Goal: Task Accomplishment & Management: Manage account settings

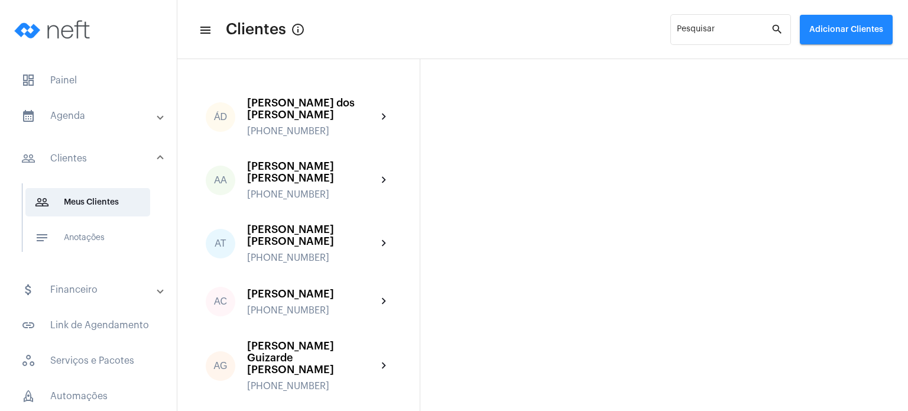
click at [100, 102] on mat-expansion-panel-header "calendar_month_outlined Agenda" at bounding box center [92, 116] width 170 height 28
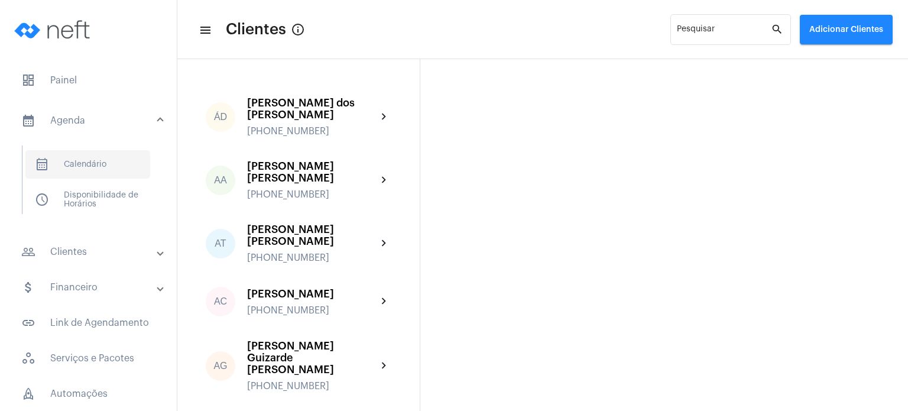
click at [81, 160] on span "calendar_month_outlined Calendário" at bounding box center [87, 164] width 125 height 28
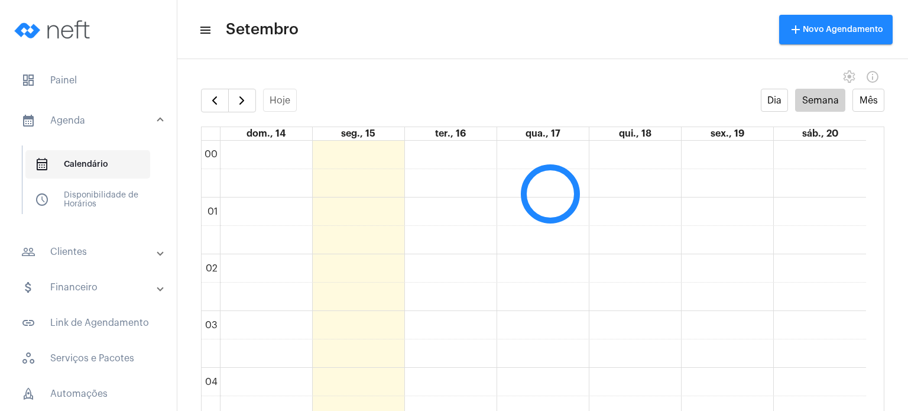
scroll to position [341, 0]
click at [248, 101] on button "button" at bounding box center [242, 101] width 28 height 24
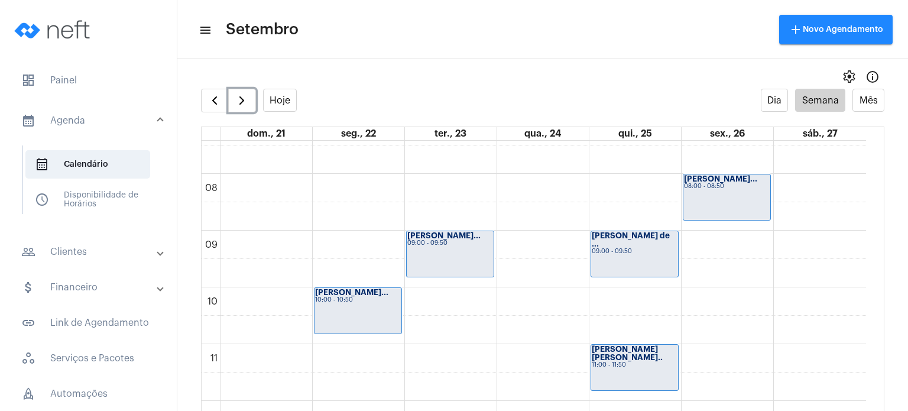
scroll to position [449, 0]
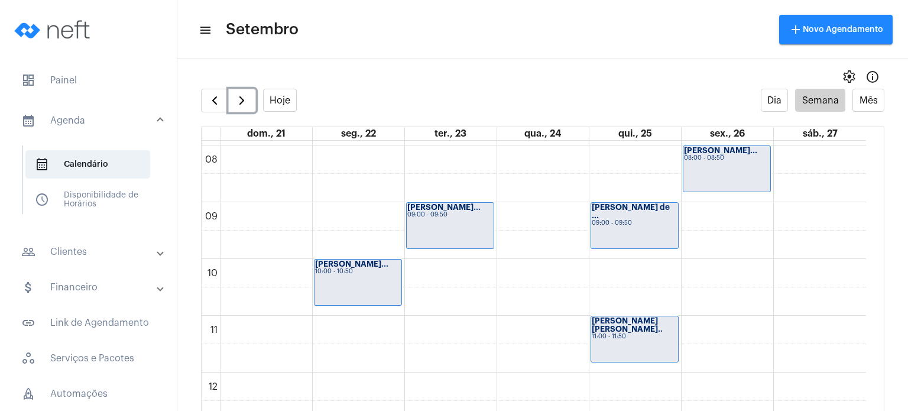
click at [340, 290] on div "[PERSON_NAME]... 10:00 - 10:50" at bounding box center [358, 283] width 87 height 46
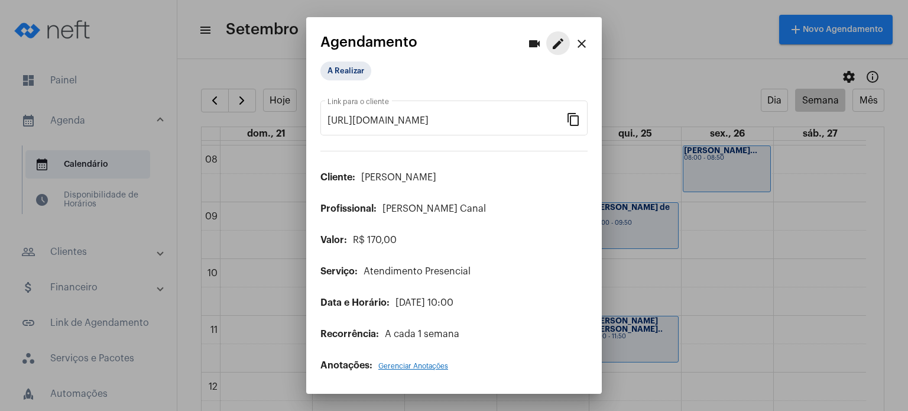
click at [564, 49] on mat-icon "edit" at bounding box center [558, 44] width 14 height 14
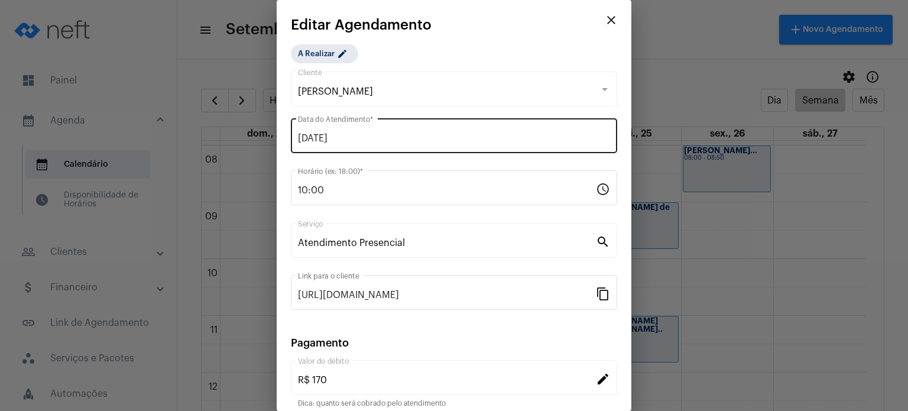
click at [400, 134] on input "[DATE]" at bounding box center [454, 138] width 312 height 11
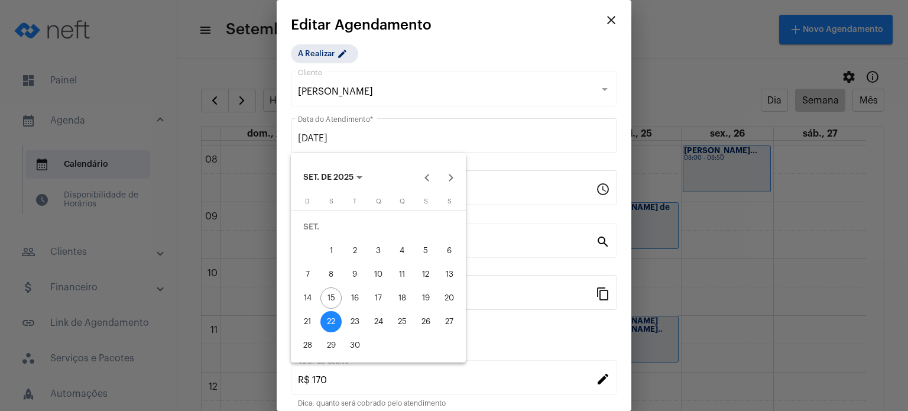
click at [381, 318] on div "24" at bounding box center [378, 321] width 21 height 21
type input "[DATE]"
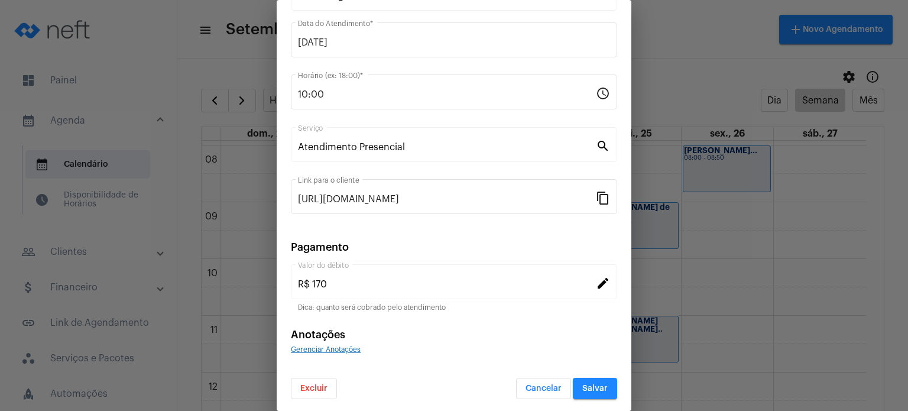
scroll to position [96, 0]
click at [586, 391] on button "Salvar" at bounding box center [595, 387] width 44 height 21
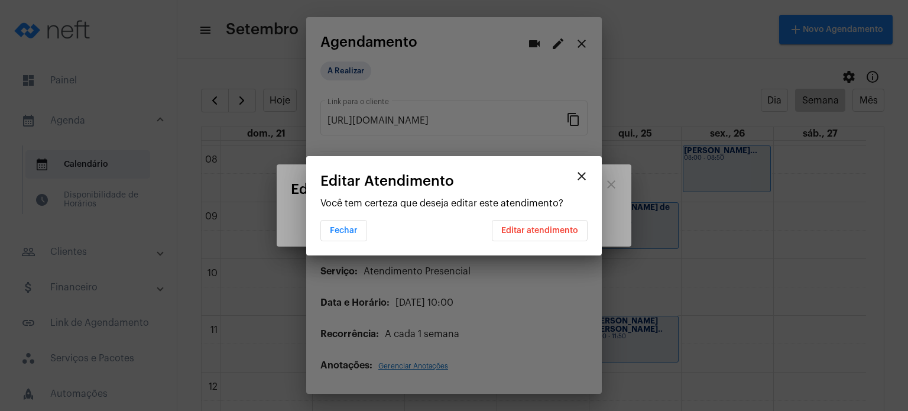
scroll to position [0, 0]
click at [563, 227] on span "Editar atendimento" at bounding box center [540, 231] width 77 height 8
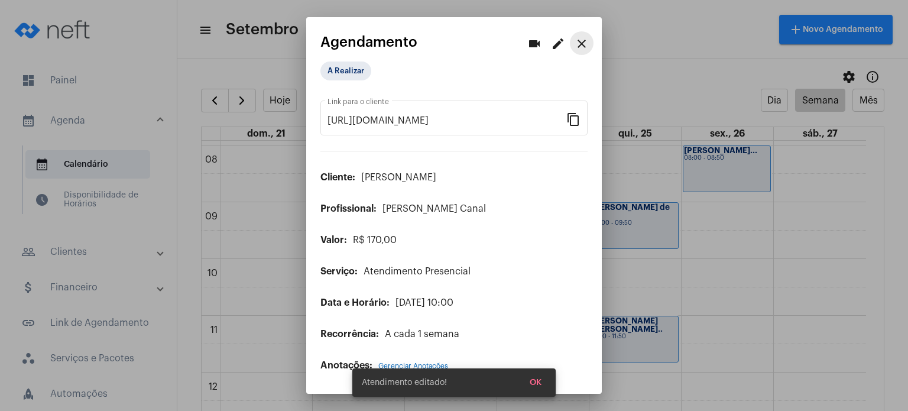
click at [587, 38] on mat-icon "close" at bounding box center [582, 44] width 14 height 14
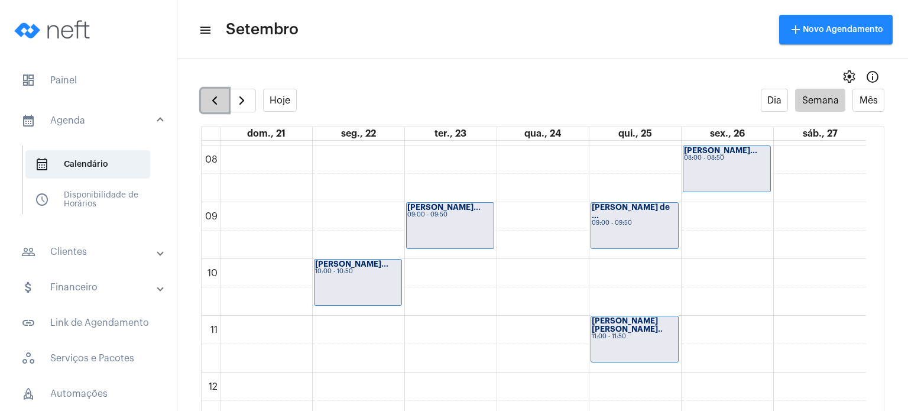
click at [220, 103] on span "button" at bounding box center [215, 100] width 14 height 14
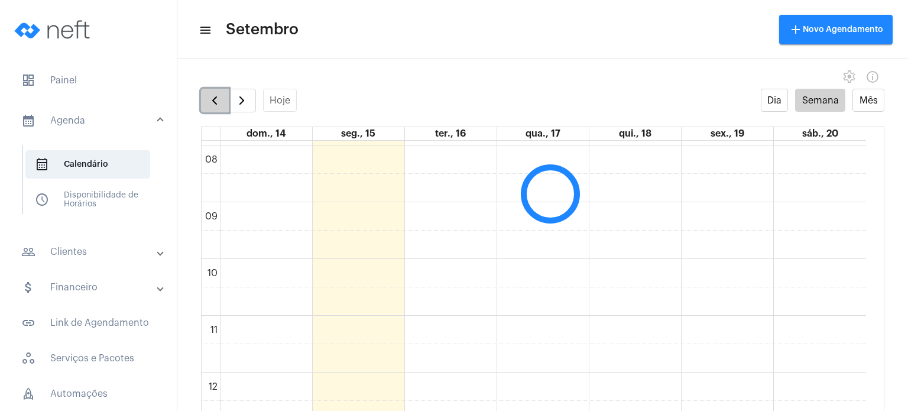
scroll to position [342, 0]
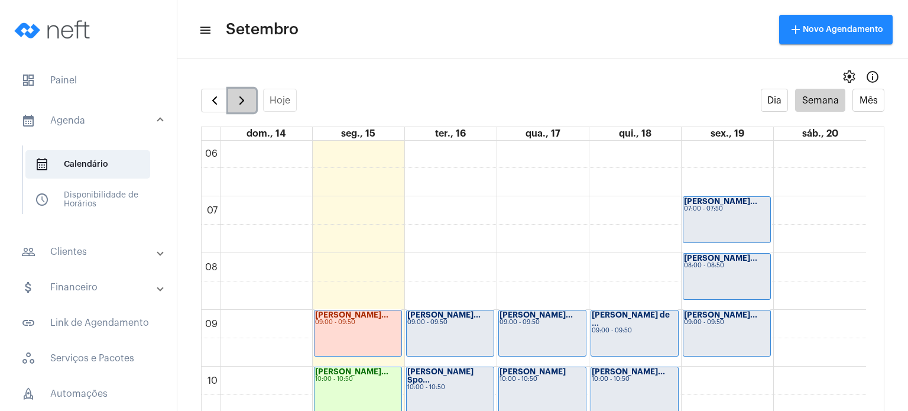
click at [244, 104] on span "button" at bounding box center [242, 100] width 14 height 14
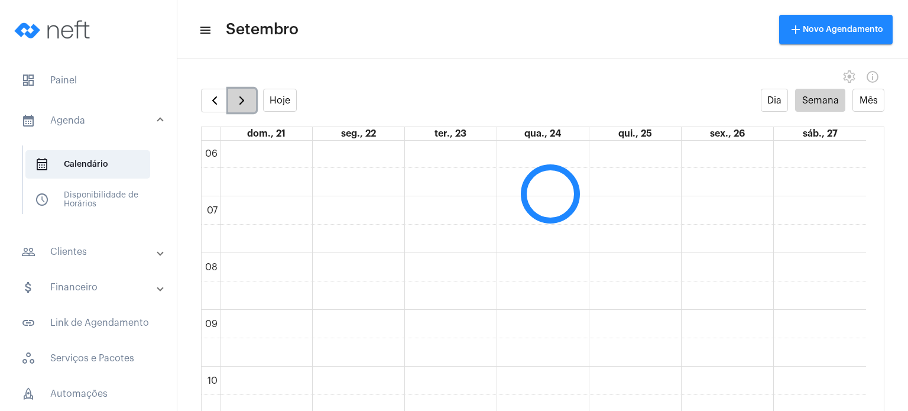
scroll to position [341, 0]
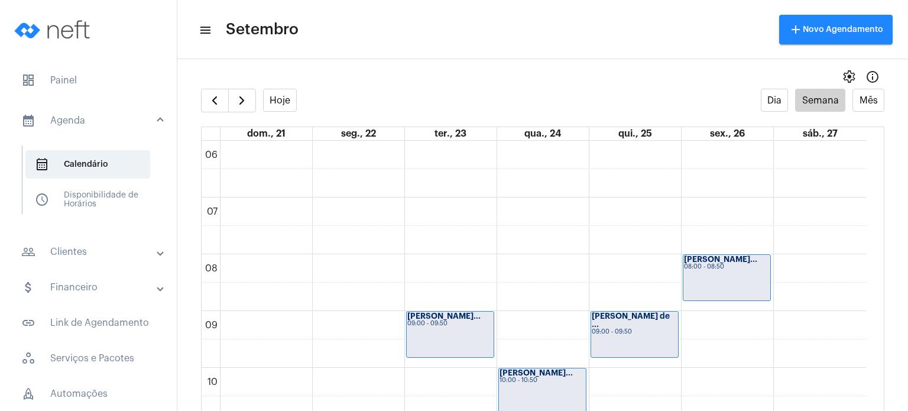
drag, startPoint x: 870, startPoint y: 313, endPoint x: 880, endPoint y: 316, distance: 10.5
click at [880, 316] on full-calendar "Hoje Dia Semana Mês dom., 21 seg., 22 ter., 23 qua., 24 qui., 25 sex., 26 sáb.,…" at bounding box center [542, 262] width 731 height 346
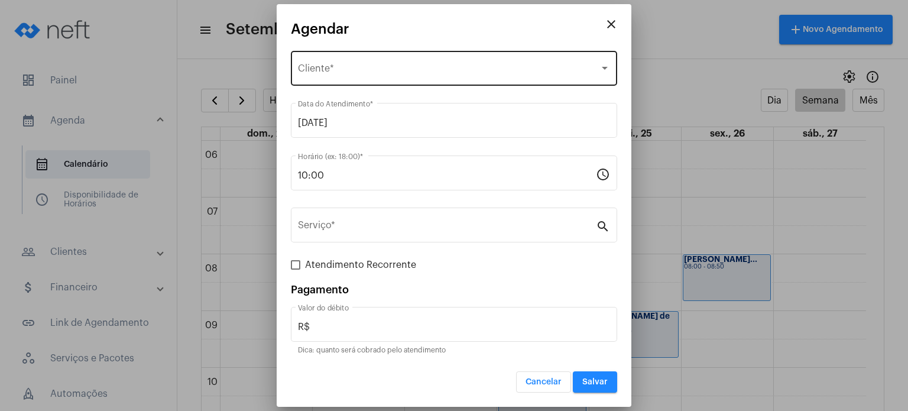
click at [404, 61] on div "Selecione o Cliente Cliente *" at bounding box center [454, 66] width 312 height 37
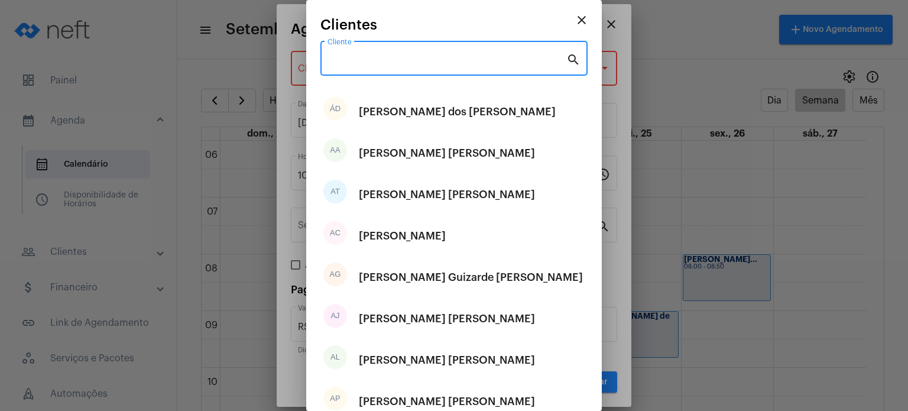
click at [404, 61] on input "Cliente" at bounding box center [447, 61] width 239 height 11
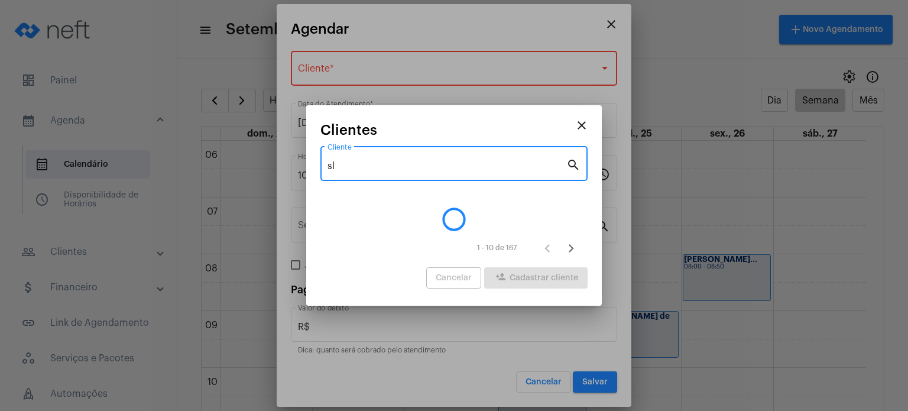
type input "s"
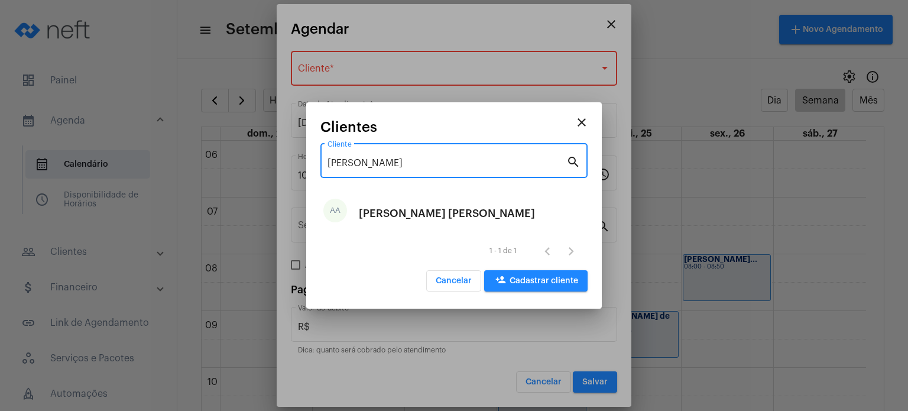
type input "[PERSON_NAME]"
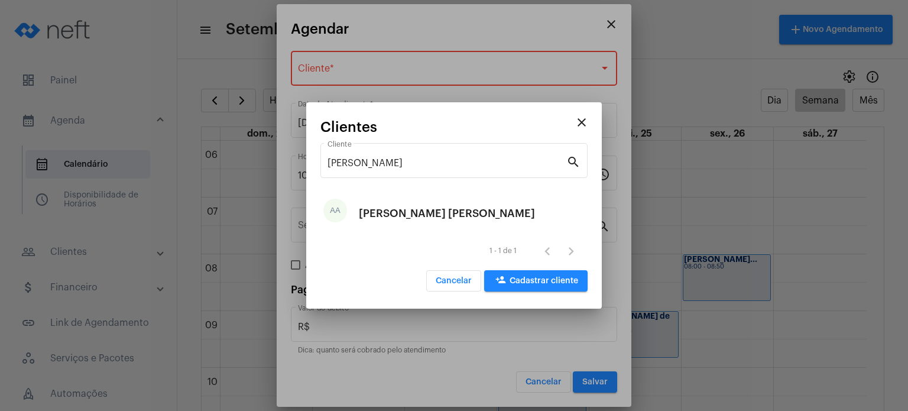
click at [388, 205] on div "[PERSON_NAME] [PERSON_NAME]" at bounding box center [447, 213] width 176 height 35
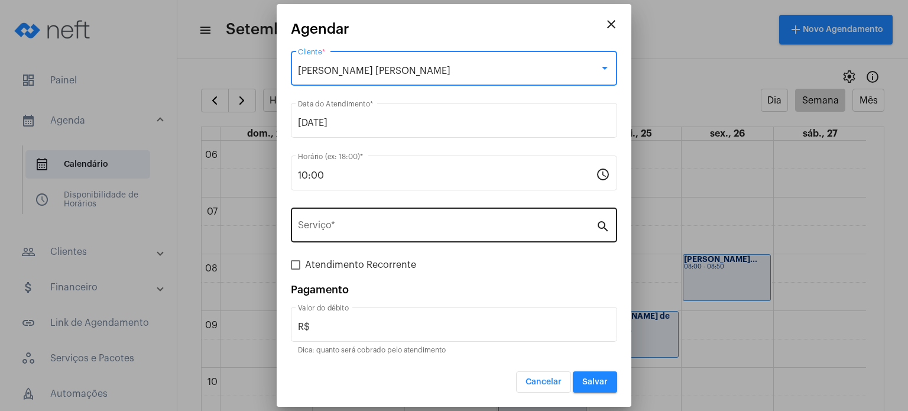
click at [377, 221] on div "Serviço *" at bounding box center [447, 223] width 298 height 37
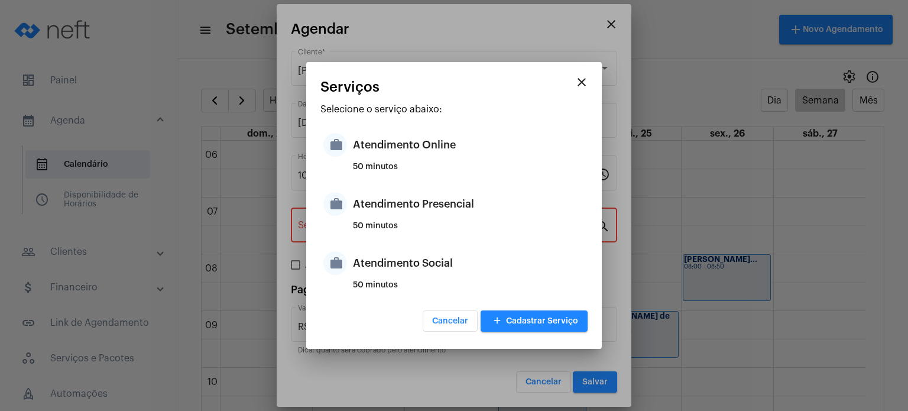
click at [377, 221] on div "Atendimento Presencial" at bounding box center [469, 203] width 232 height 35
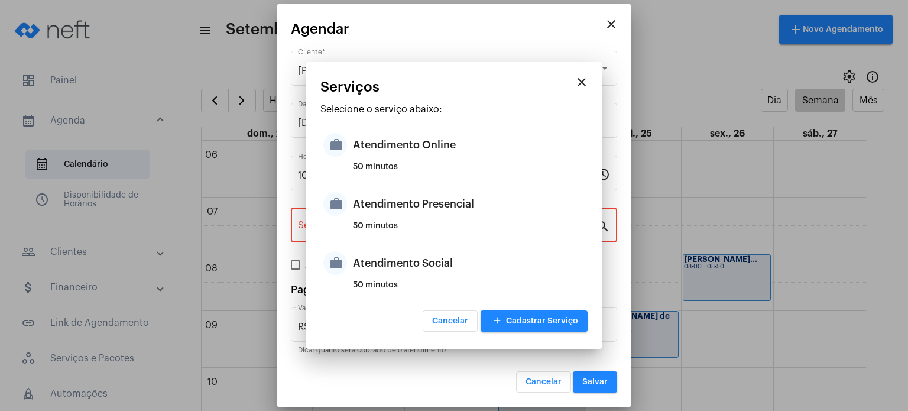
type input "Atendimento Presencial"
type input "R$ 170"
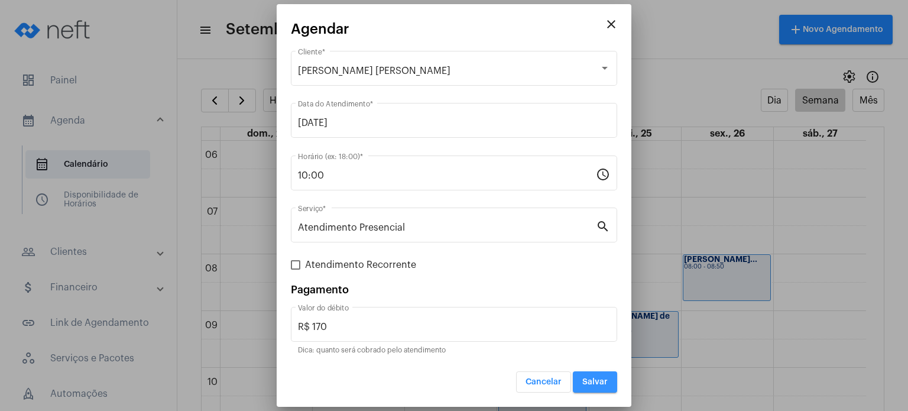
click at [601, 375] on button "Salvar" at bounding box center [595, 381] width 44 height 21
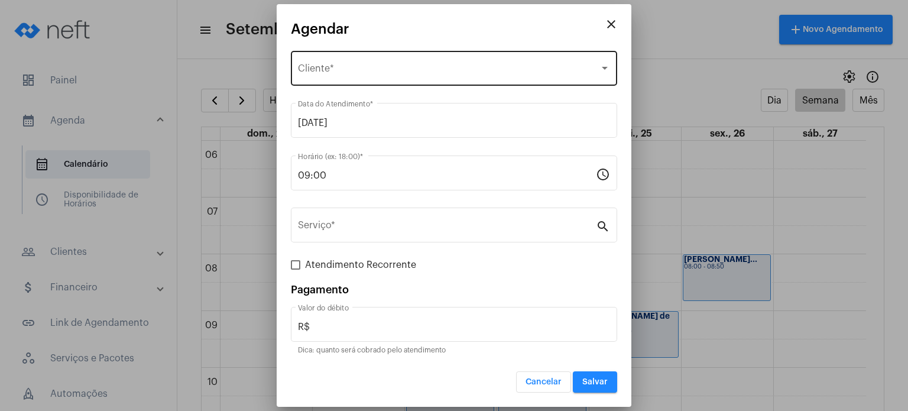
click at [477, 62] on div "Selecione o Cliente Cliente *" at bounding box center [454, 66] width 312 height 37
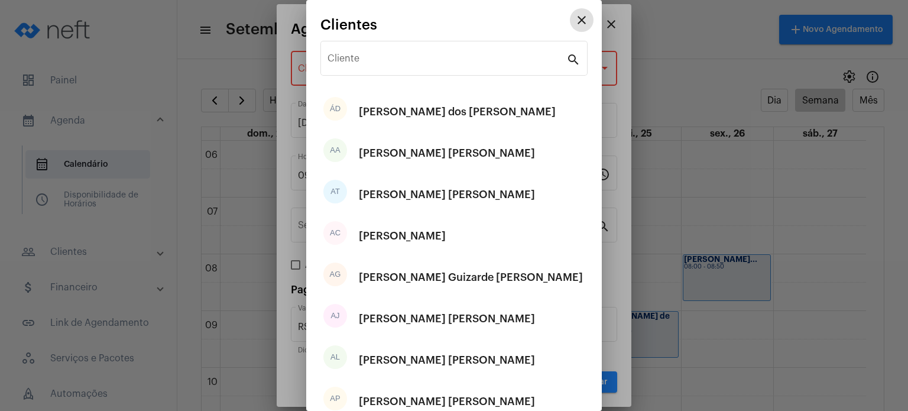
click at [477, 62] on input "Cliente" at bounding box center [447, 61] width 239 height 11
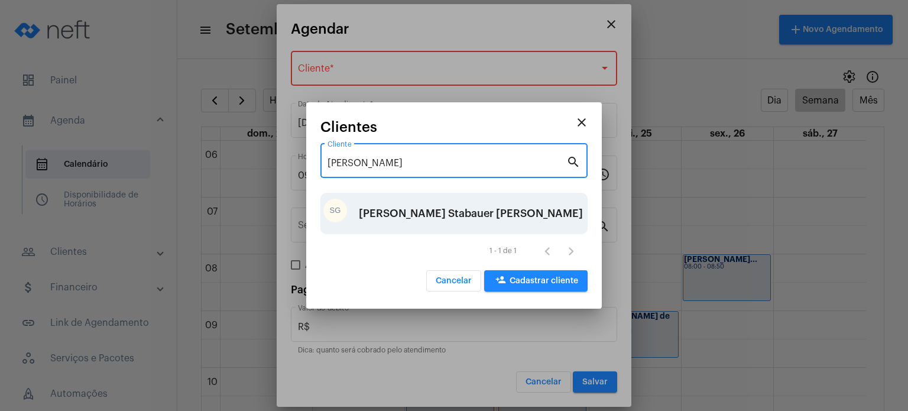
type input "[PERSON_NAME]"
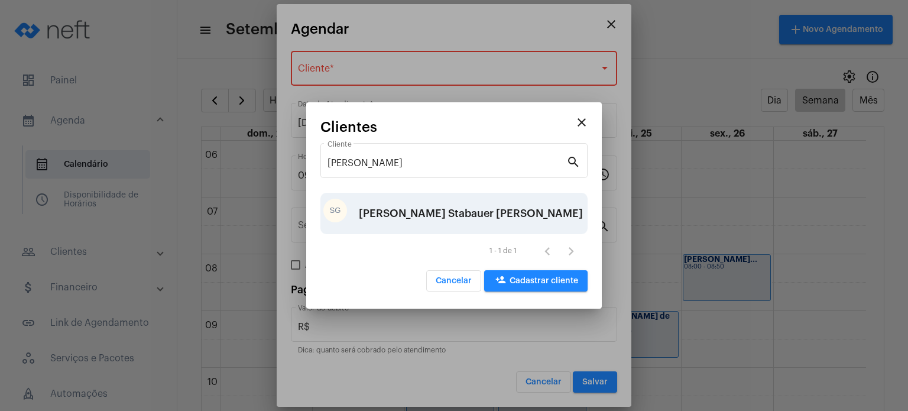
click at [447, 217] on div "[PERSON_NAME] Stabauer [PERSON_NAME]" at bounding box center [471, 213] width 224 height 35
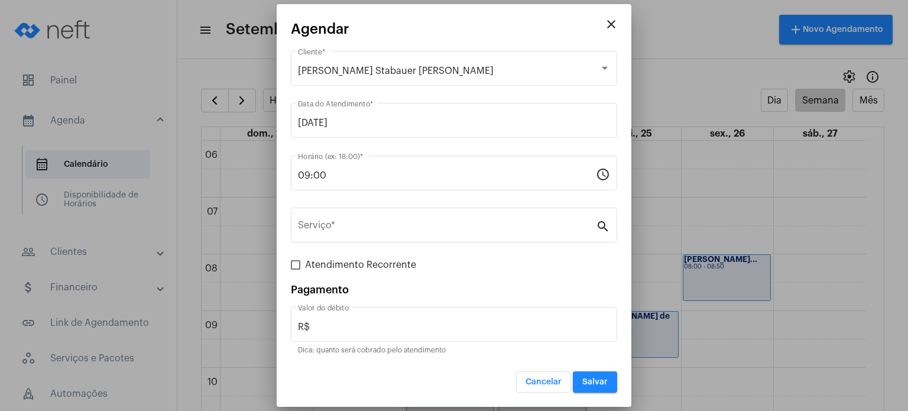
click at [447, 217] on div "Serviço *" at bounding box center [447, 223] width 298 height 37
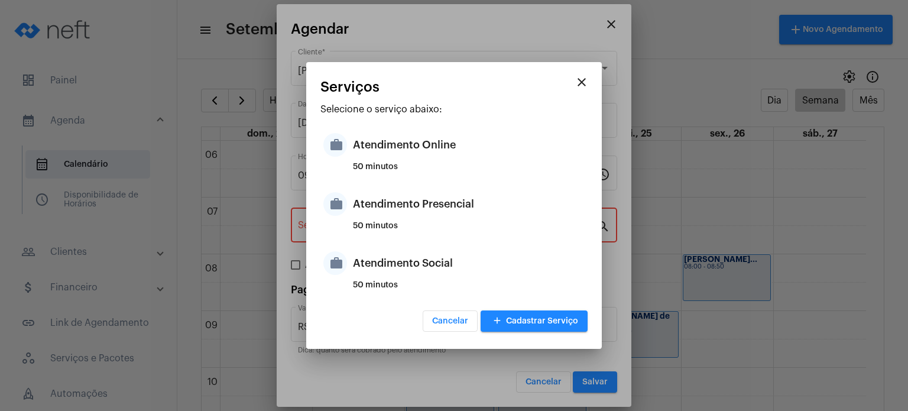
click at [447, 217] on div "Atendimento Presencial" at bounding box center [469, 203] width 232 height 35
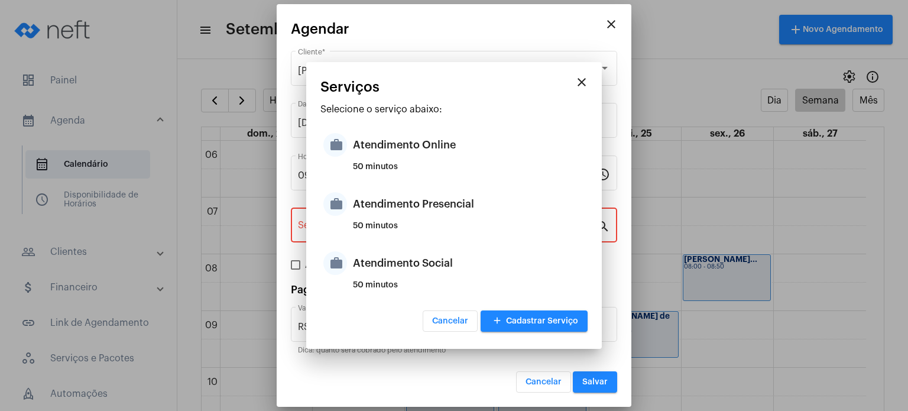
type input "Atendimento Presencial"
type input "R$ 170"
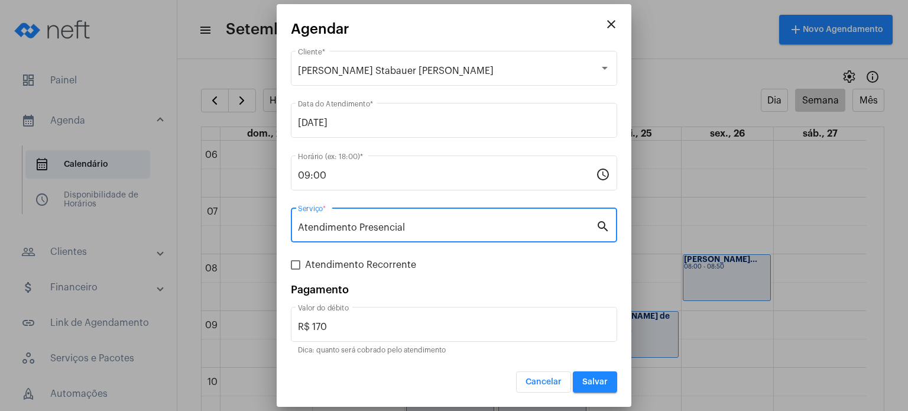
click at [595, 386] on button "Salvar" at bounding box center [595, 381] width 44 height 21
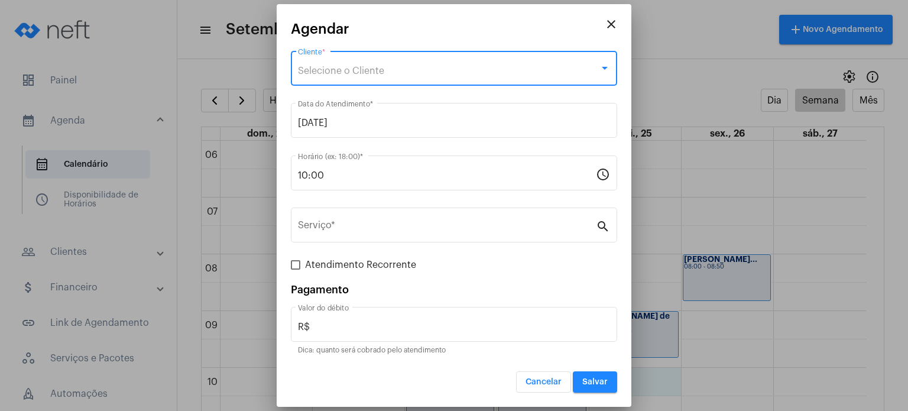
click at [478, 72] on div "Selecione o Cliente" at bounding box center [449, 71] width 302 height 11
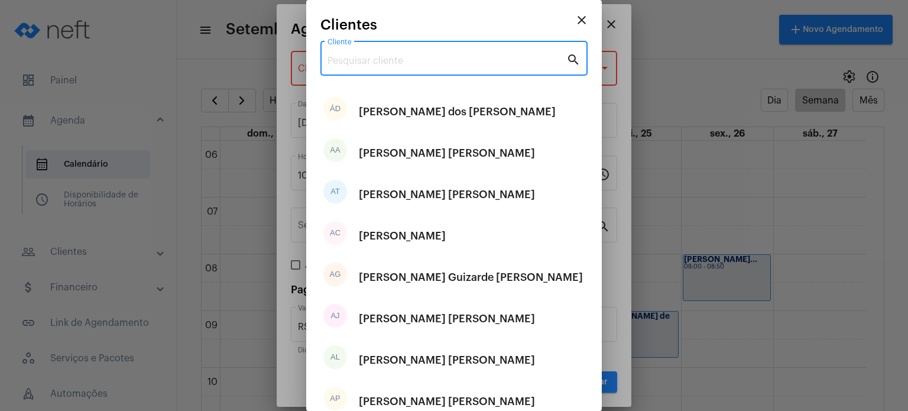
click at [477, 59] on input "Cliente" at bounding box center [447, 61] width 239 height 11
type input "ç"
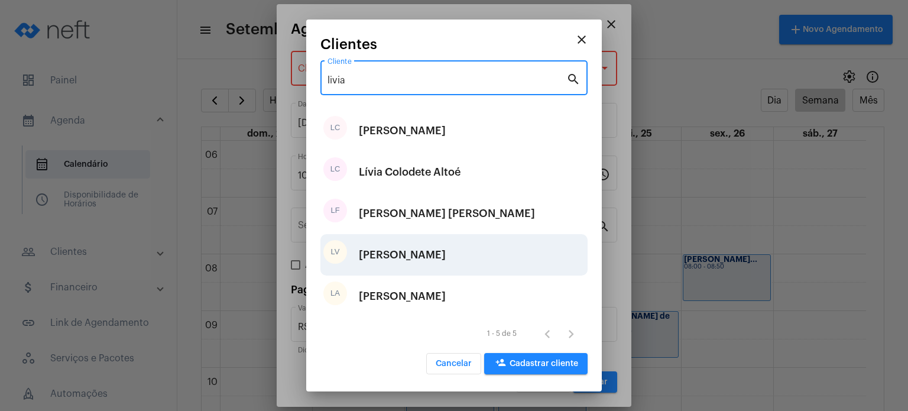
type input "livia"
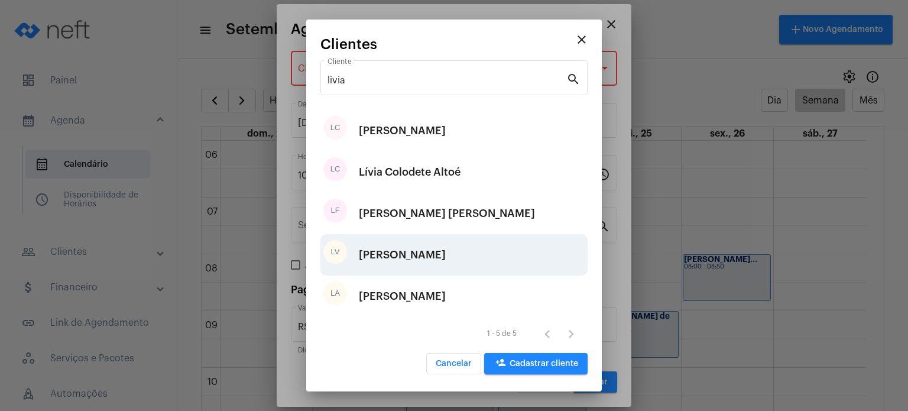
click at [446, 244] on div "[PERSON_NAME]" at bounding box center [402, 254] width 87 height 35
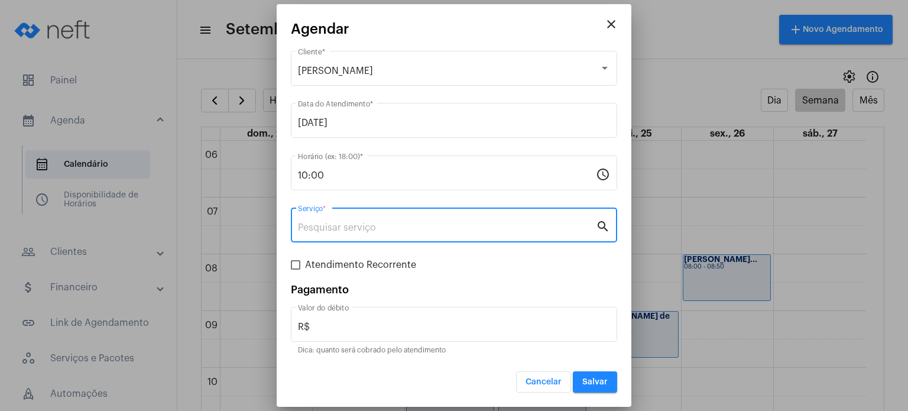
click at [439, 229] on input "Serviço *" at bounding box center [447, 227] width 298 height 11
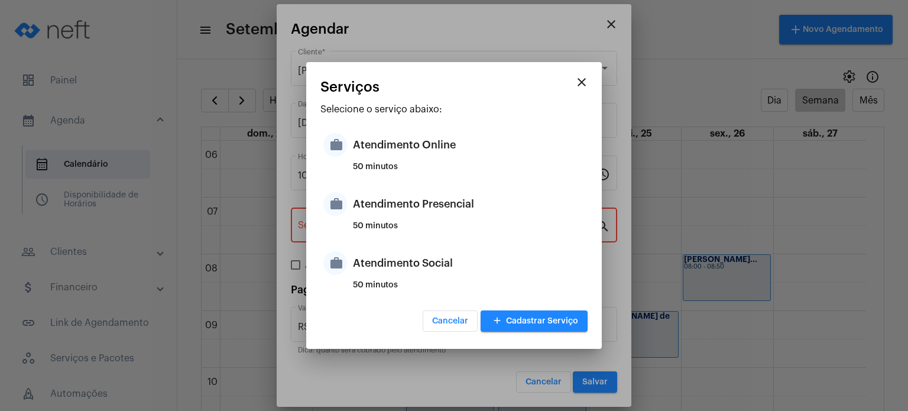
click at [439, 229] on div "50 minutos" at bounding box center [469, 231] width 232 height 18
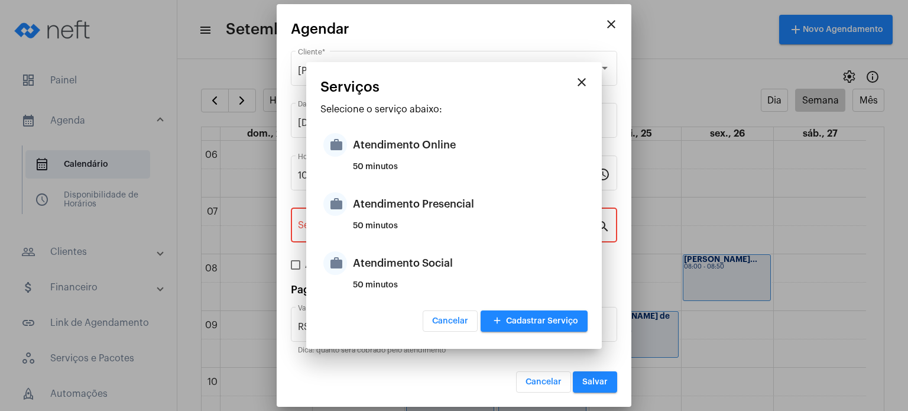
type input "Atendimento Presencial"
type input "R$ 170"
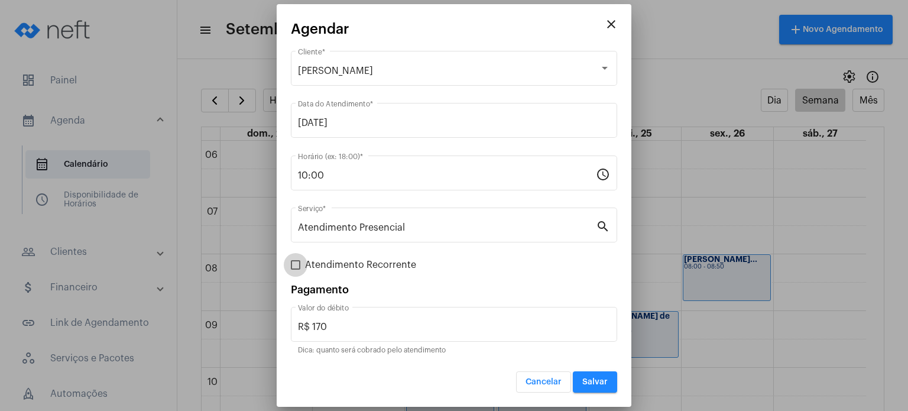
click at [361, 264] on span "Atendimento Recorrente" at bounding box center [360, 265] width 111 height 14
click at [296, 270] on input "Atendimento Recorrente" at bounding box center [295, 270] width 1 height 1
checkbox input "true"
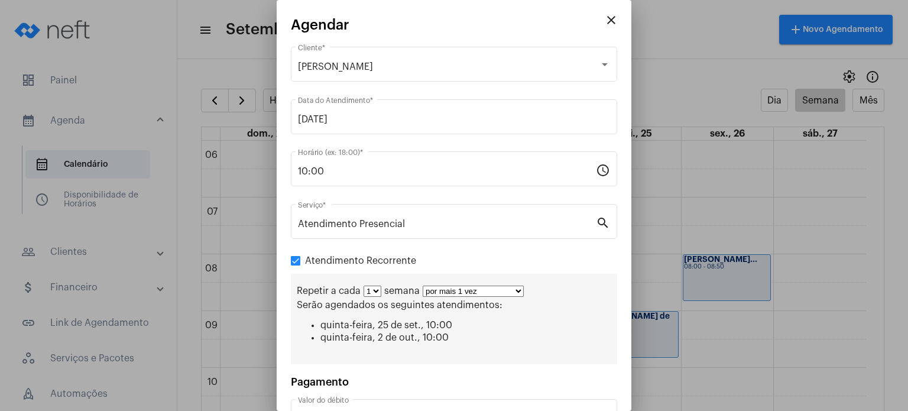
click at [447, 287] on select "por mais 1 vez por mais 2 vezes por mais 3 vezes por mais 4 vezes por mais 5 ve…" at bounding box center [473, 291] width 101 height 11
select select "3: 4"
click at [423, 286] on select "por mais 1 vez por mais 2 vezes por mais 3 vezes por mais 4 vezes por mais 5 ve…" at bounding box center [473, 291] width 101 height 11
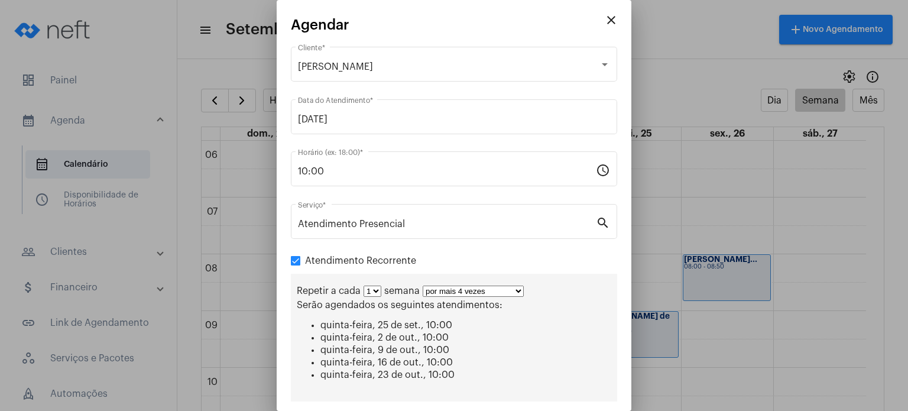
scroll to position [123, 0]
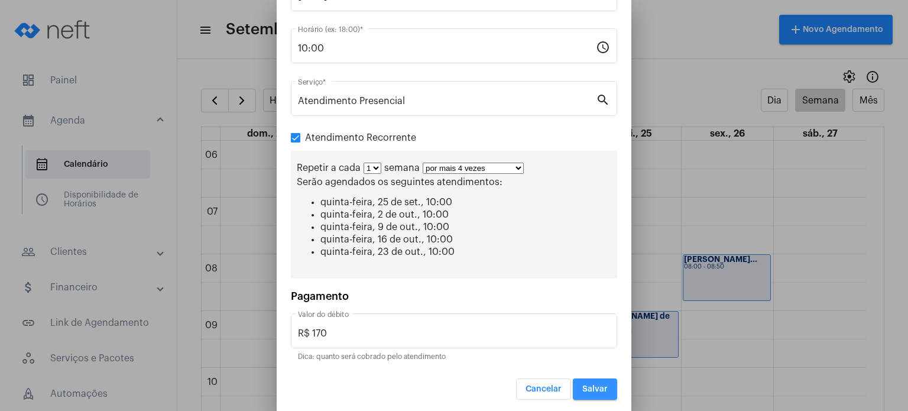
click at [590, 392] on button "Salvar" at bounding box center [595, 389] width 44 height 21
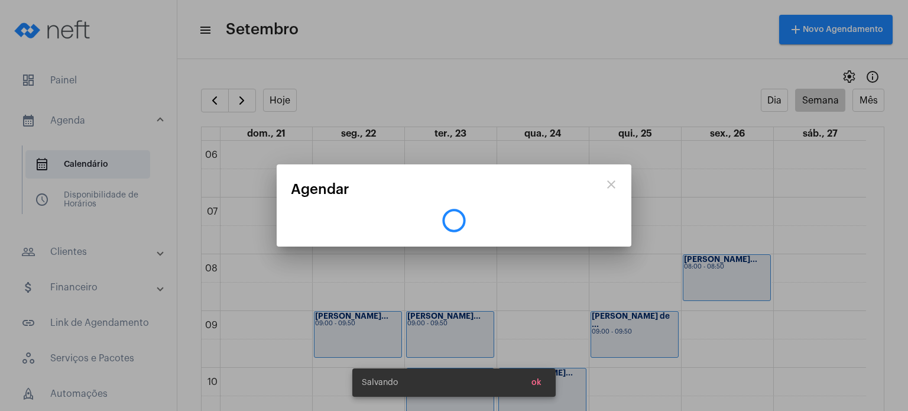
scroll to position [0, 0]
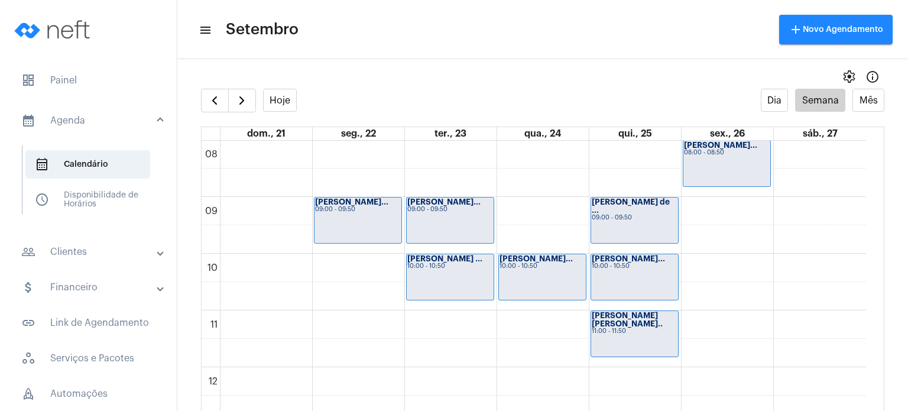
scroll to position [460, 0]
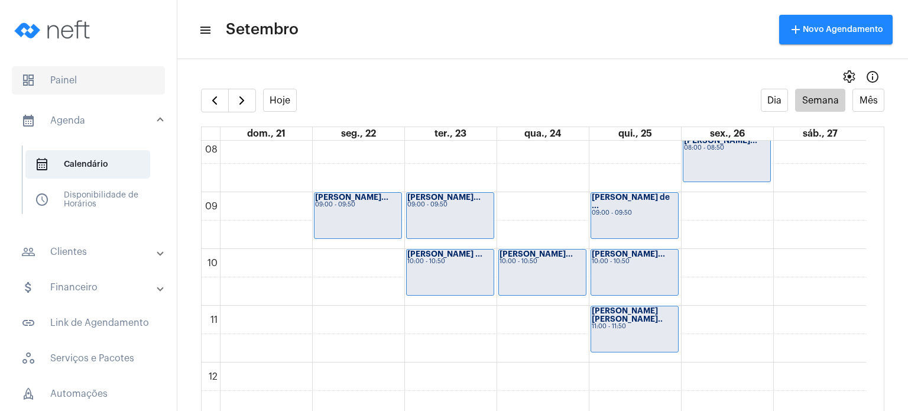
click at [52, 85] on span "dashboard Painel" at bounding box center [88, 80] width 153 height 28
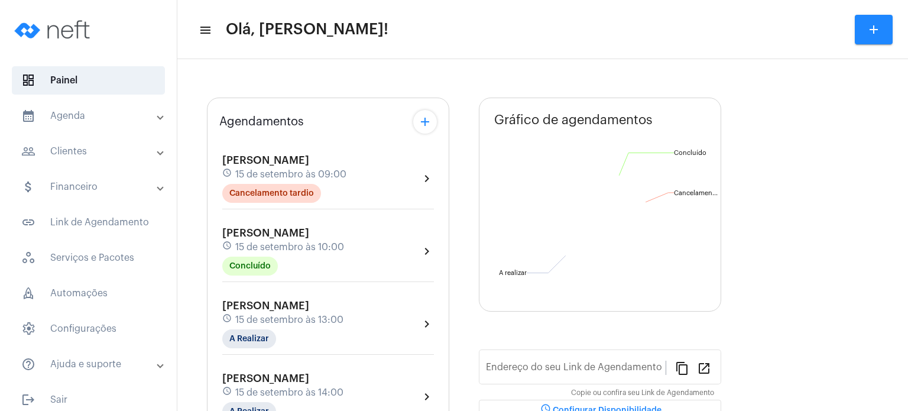
type input "[URL][DOMAIN_NAME]"
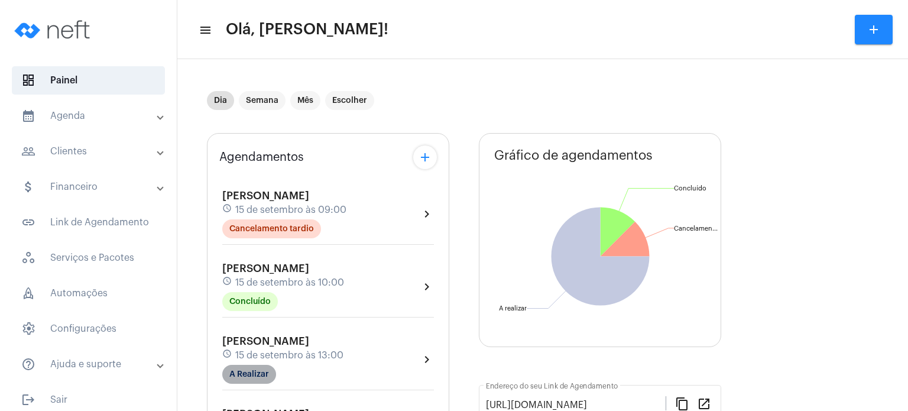
click at [255, 367] on mat-chip "A Realizar" at bounding box center [249, 374] width 54 height 19
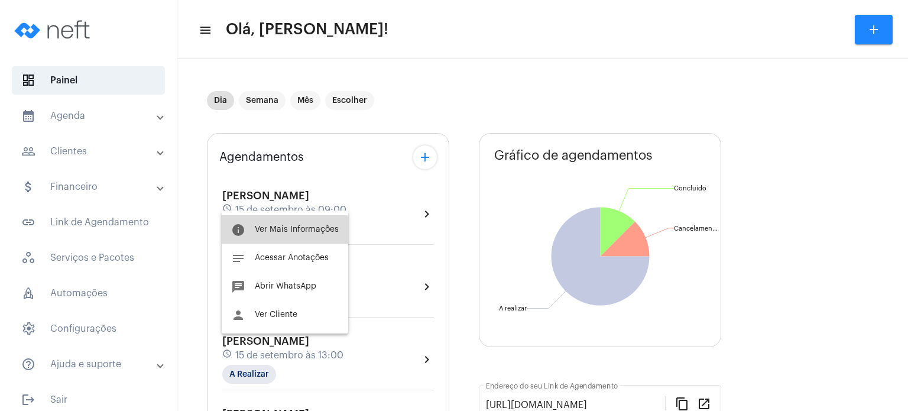
click at [284, 233] on span "Ver Mais Informações" at bounding box center [297, 229] width 84 height 8
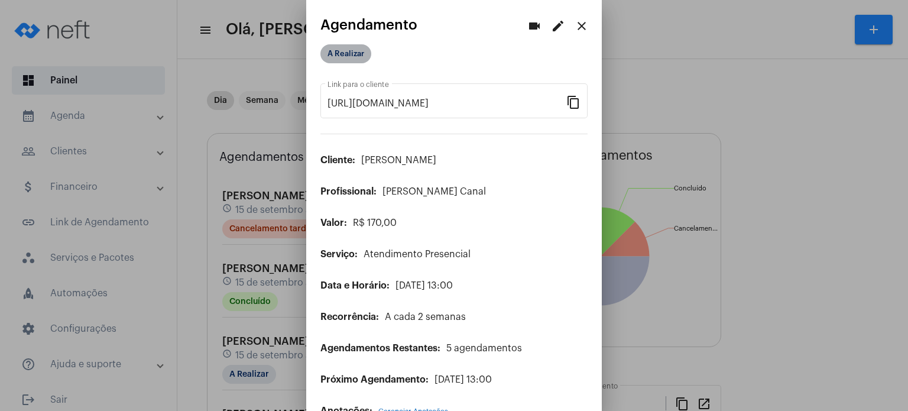
click at [351, 45] on mat-chip "A Realizar" at bounding box center [346, 53] width 51 height 19
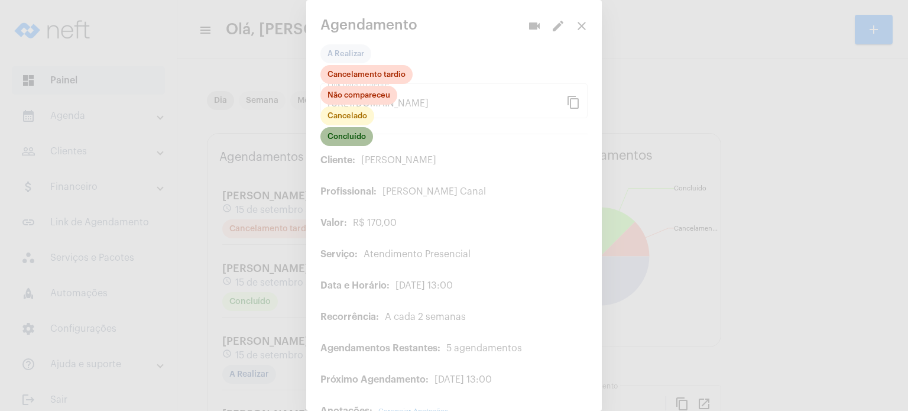
click at [352, 141] on mat-chip "Concluído" at bounding box center [347, 136] width 53 height 19
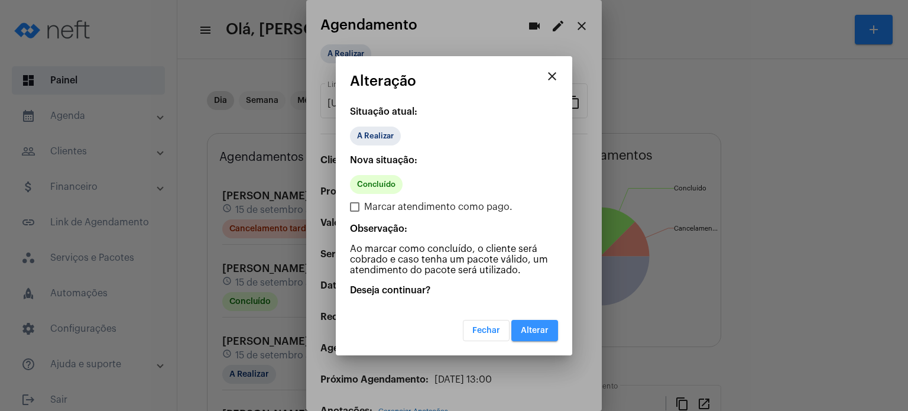
click at [542, 330] on span "Alterar" at bounding box center [535, 330] width 28 height 8
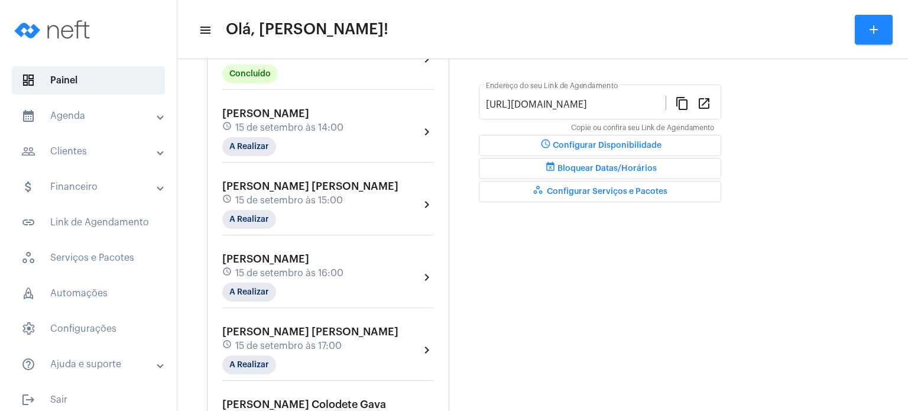
scroll to position [308, 0]
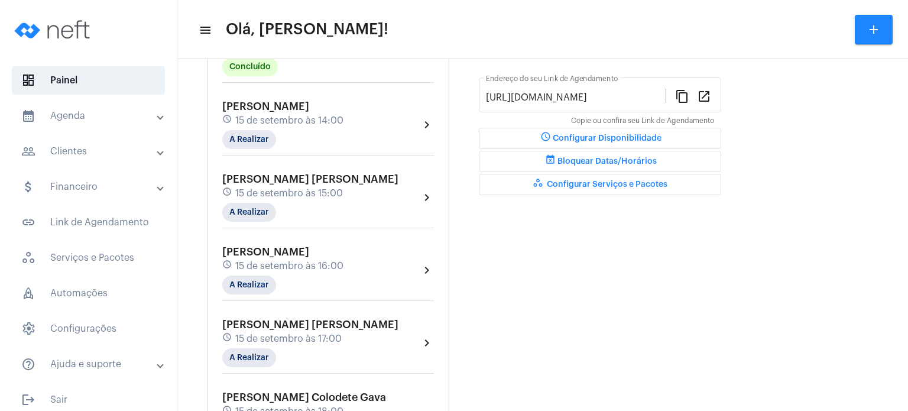
click at [315, 115] on span "15 de setembro às 14:00" at bounding box center [289, 120] width 108 height 11
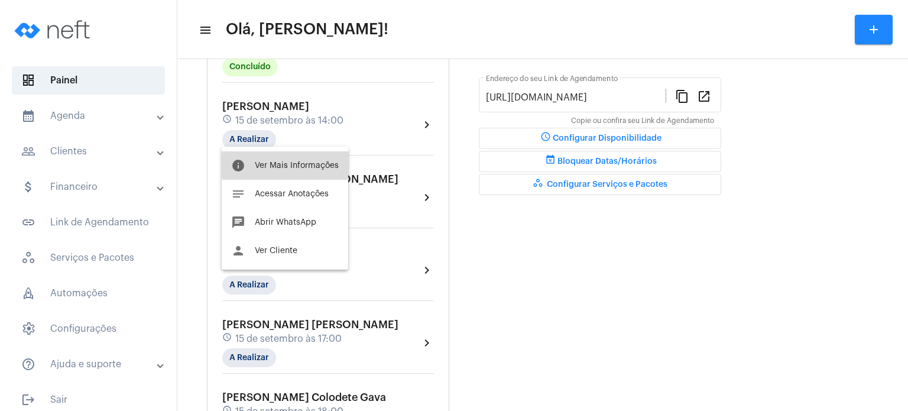
click at [317, 166] on span "Ver Mais Informações" at bounding box center [297, 165] width 84 height 8
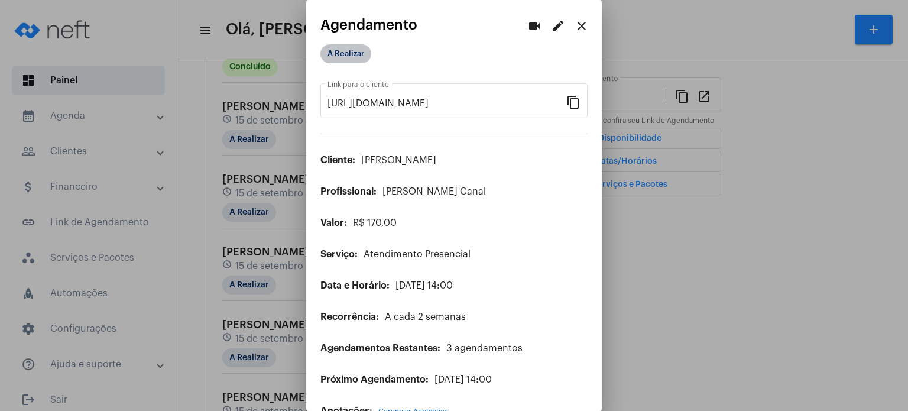
click at [329, 59] on mat-chip "A Realizar" at bounding box center [346, 53] width 51 height 19
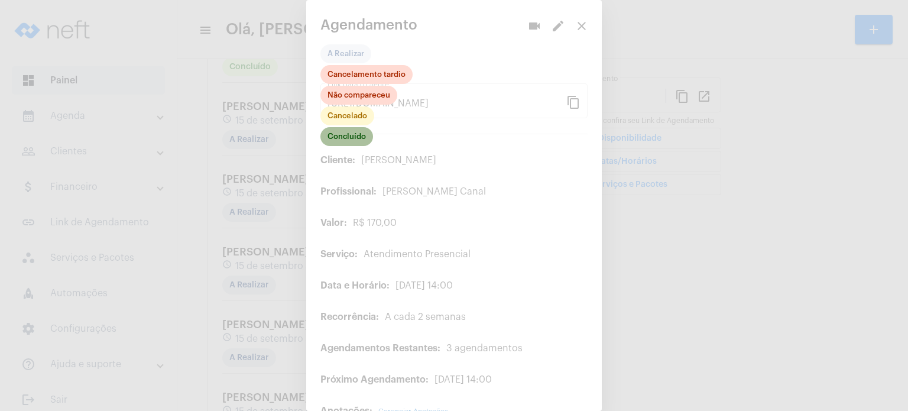
click at [347, 138] on mat-chip "Concluído" at bounding box center [347, 136] width 53 height 19
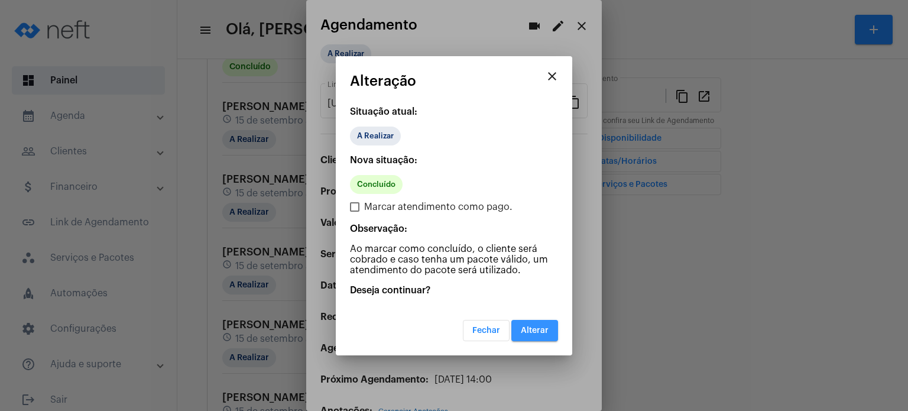
click at [538, 328] on span "Alterar" at bounding box center [535, 330] width 28 height 8
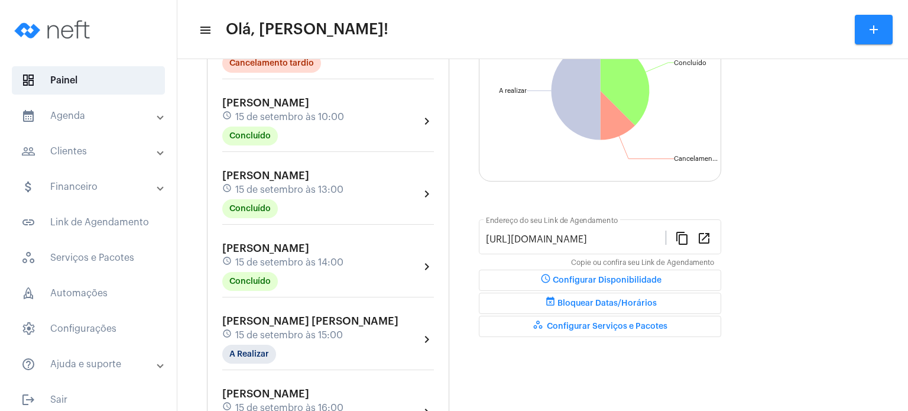
scroll to position [189, 0]
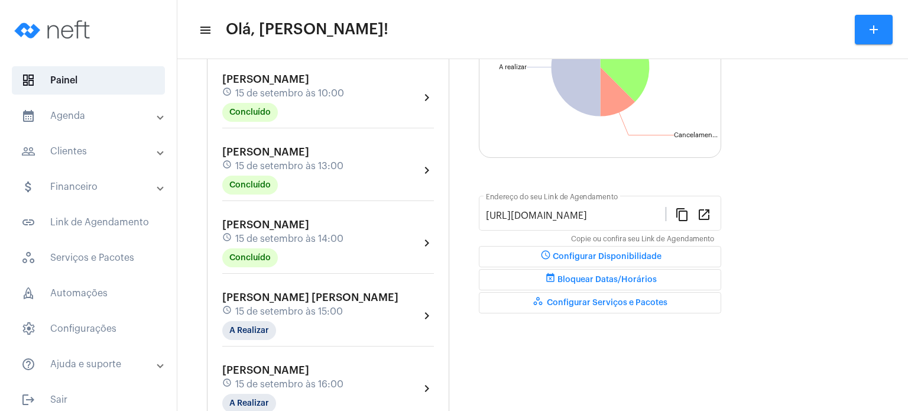
click at [251, 235] on span "15 de setembro às 14:00" at bounding box center [289, 239] width 108 height 11
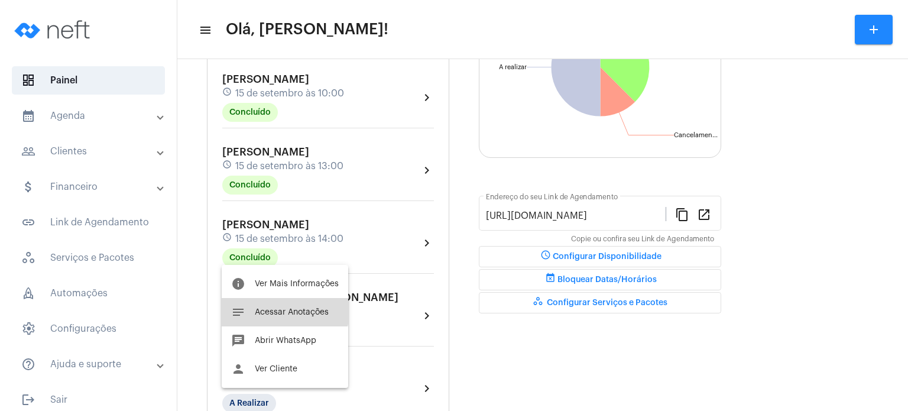
click at [267, 305] on button "notes Acessar Anotações" at bounding box center [285, 312] width 127 height 28
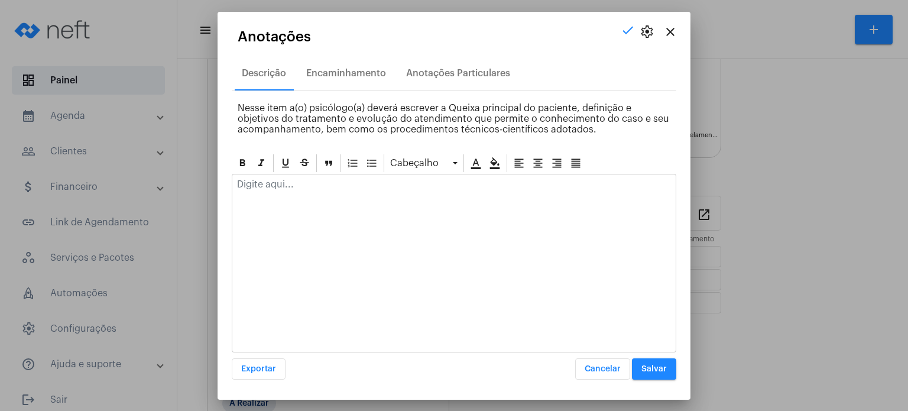
click at [316, 196] on div at bounding box center [454, 187] width 444 height 26
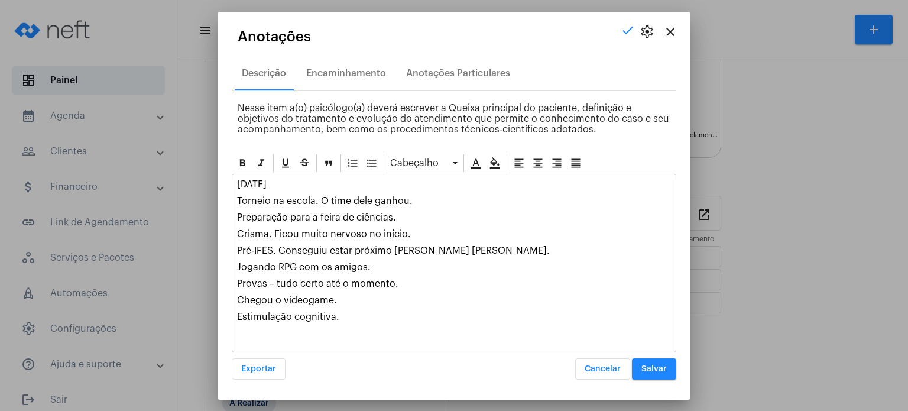
click at [668, 370] on button "Salvar" at bounding box center [654, 368] width 44 height 21
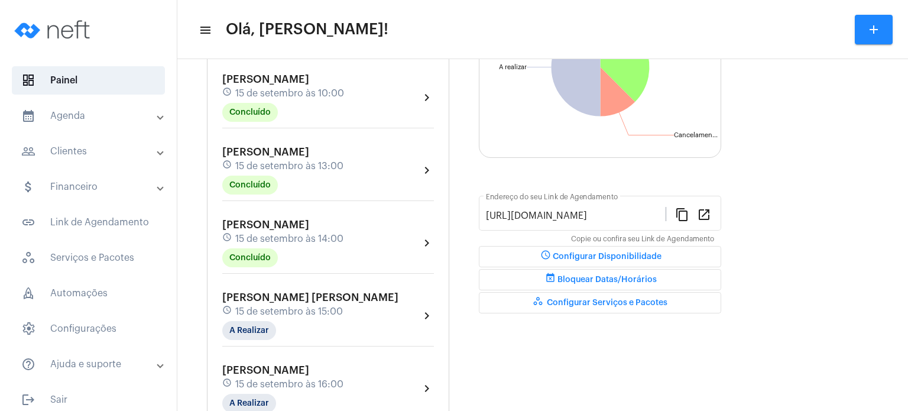
click at [270, 234] on span "15 de setembro às 14:00" at bounding box center [289, 239] width 108 height 11
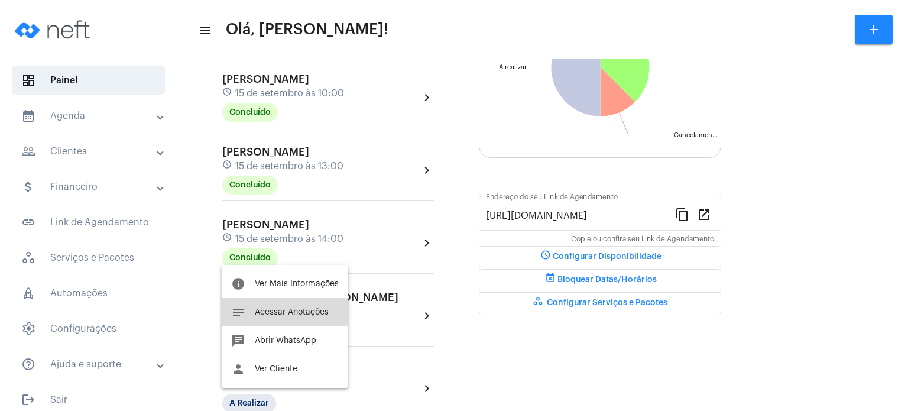
click at [274, 308] on span "Acessar Anotações" at bounding box center [292, 312] width 74 height 8
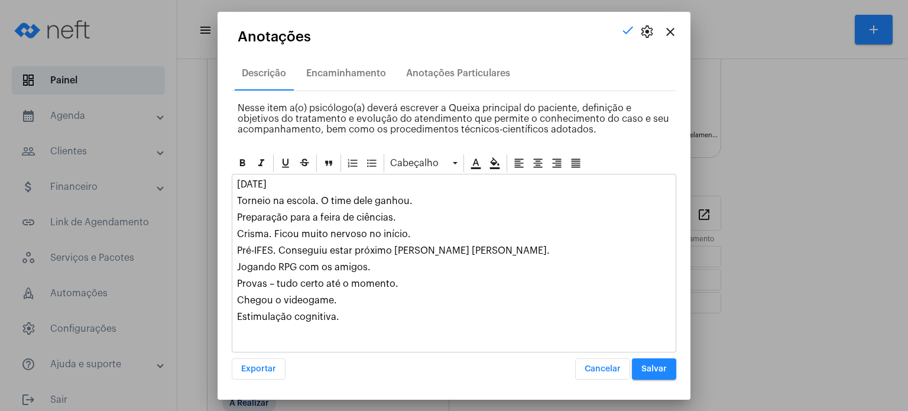
click at [384, 313] on p "Estimulação cognitiva." at bounding box center [454, 317] width 434 height 11
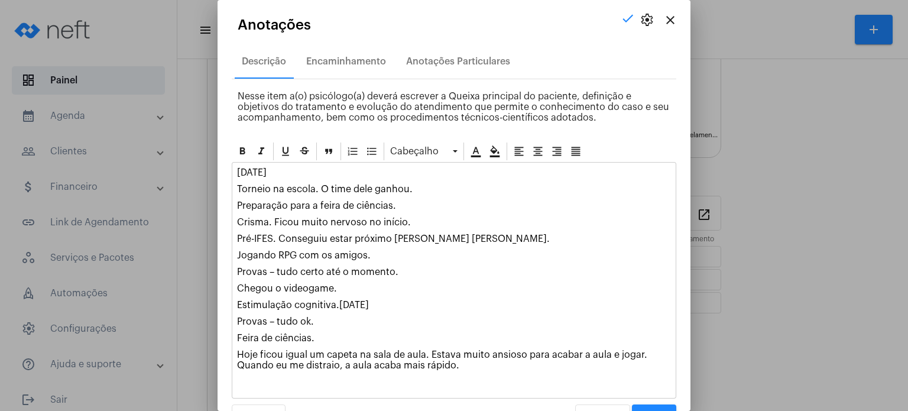
click at [337, 300] on p "Estimulação cognitiva.[DATE]" at bounding box center [454, 305] width 434 height 11
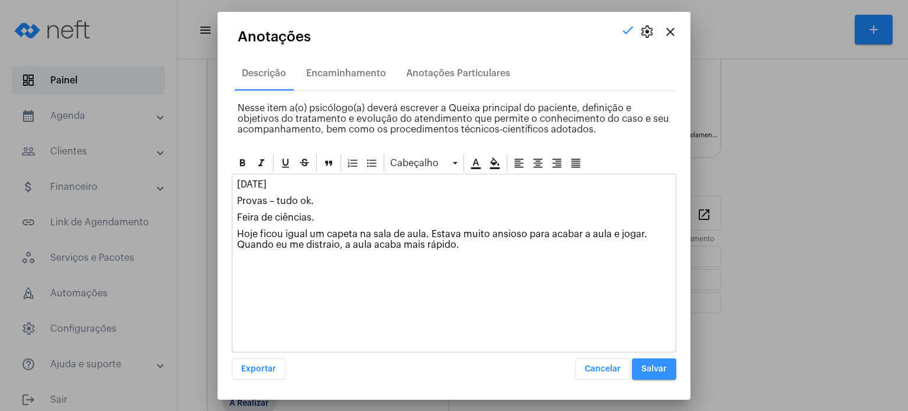
click at [668, 377] on button "Salvar" at bounding box center [654, 368] width 44 height 21
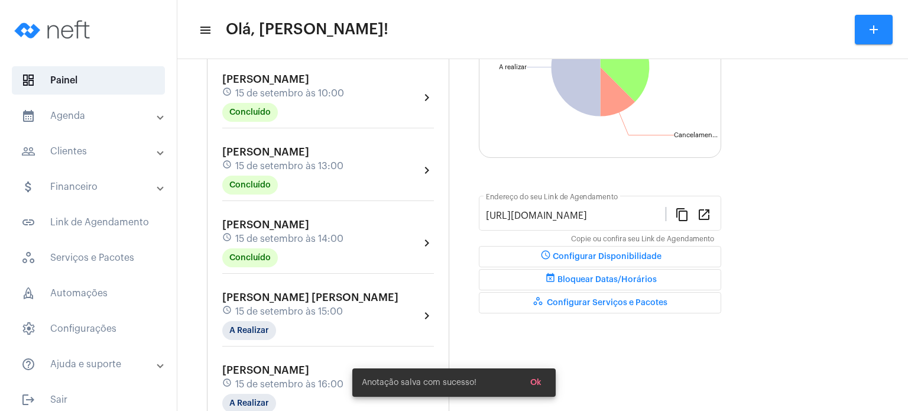
click at [309, 225] on span "[PERSON_NAME]" at bounding box center [265, 224] width 87 height 11
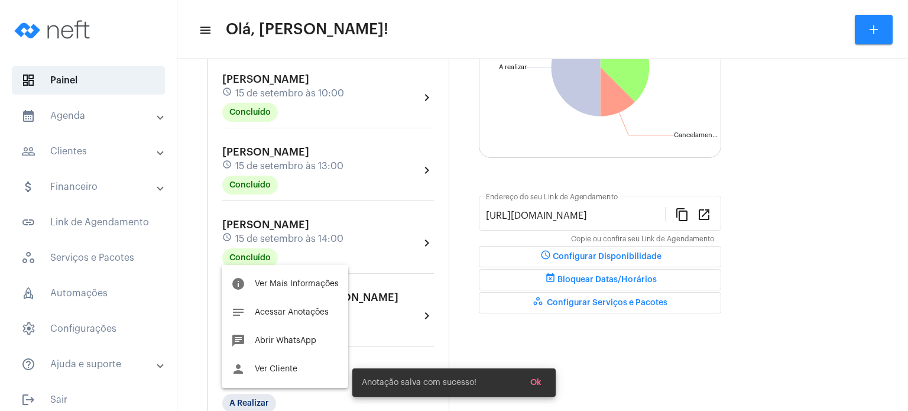
click at [306, 167] on div at bounding box center [454, 205] width 908 height 411
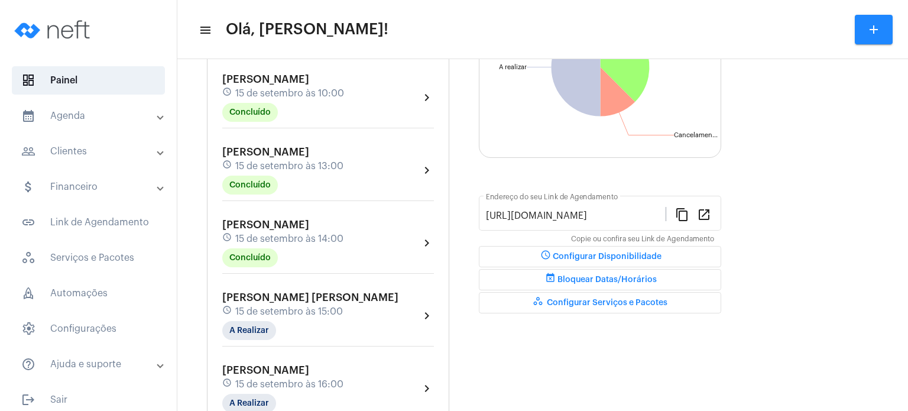
click at [306, 167] on span "15 de setembro às 13:00" at bounding box center [289, 166] width 108 height 11
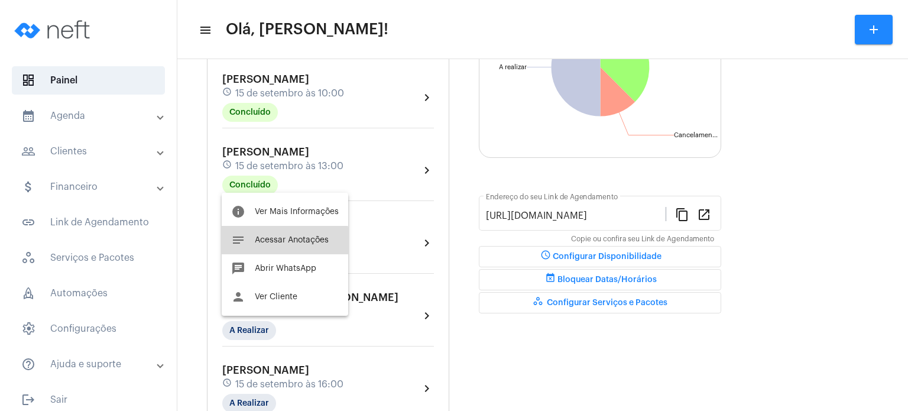
click at [279, 243] on span "Acessar Anotações" at bounding box center [292, 240] width 74 height 8
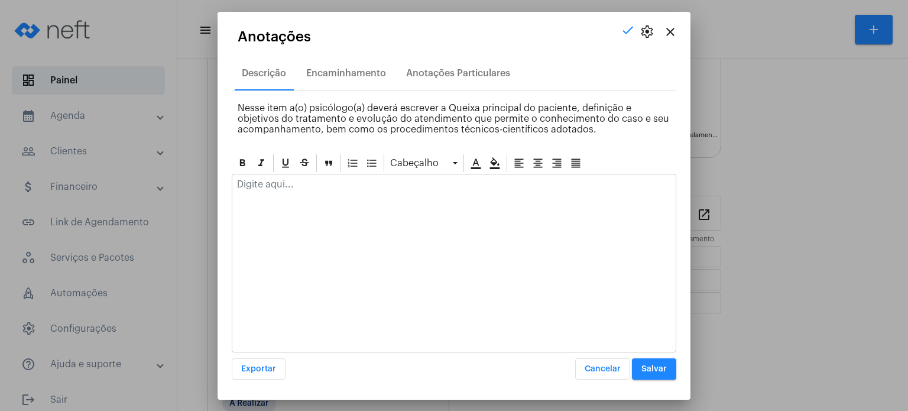
click at [297, 189] on div at bounding box center [454, 187] width 444 height 26
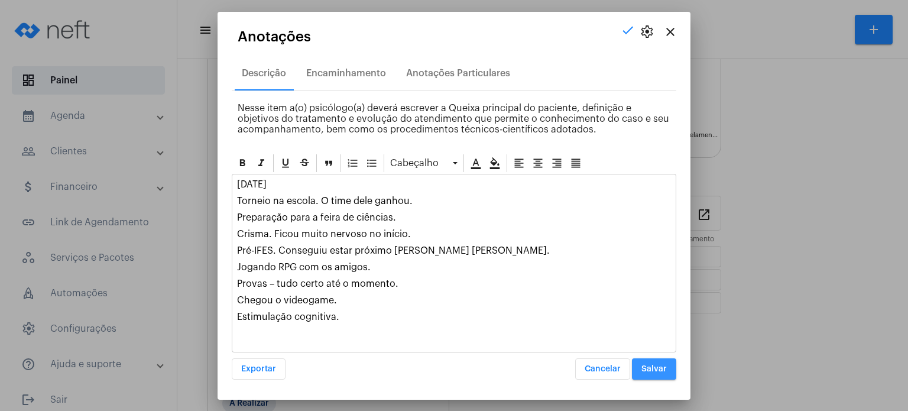
click at [670, 360] on button "Salvar" at bounding box center [654, 368] width 44 height 21
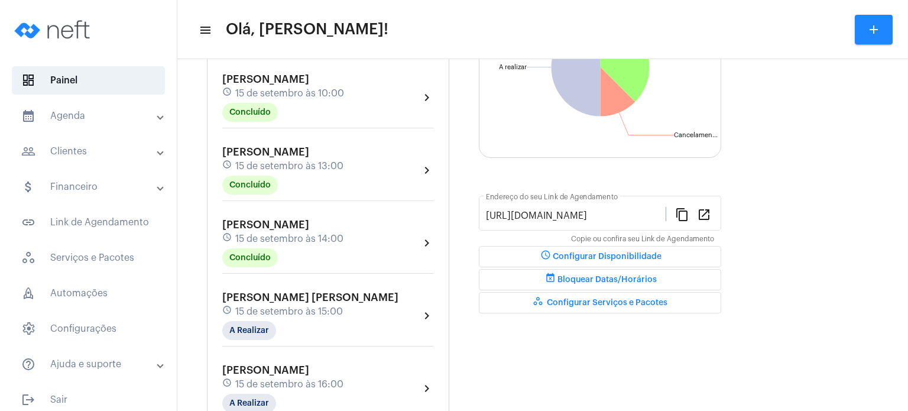
click at [265, 307] on span "15 de setembro às 15:00" at bounding box center [289, 311] width 108 height 11
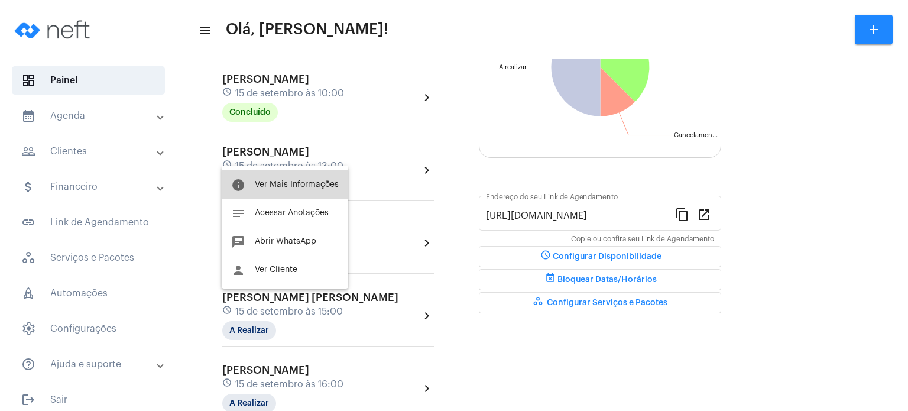
click at [289, 191] on button "info Ver Mais Informações" at bounding box center [285, 184] width 127 height 28
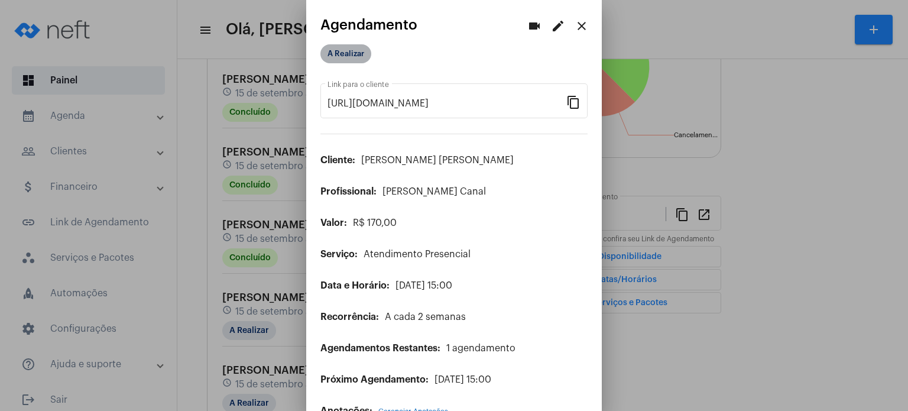
click at [366, 60] on mat-chip "A Realizar" at bounding box center [346, 53] width 51 height 19
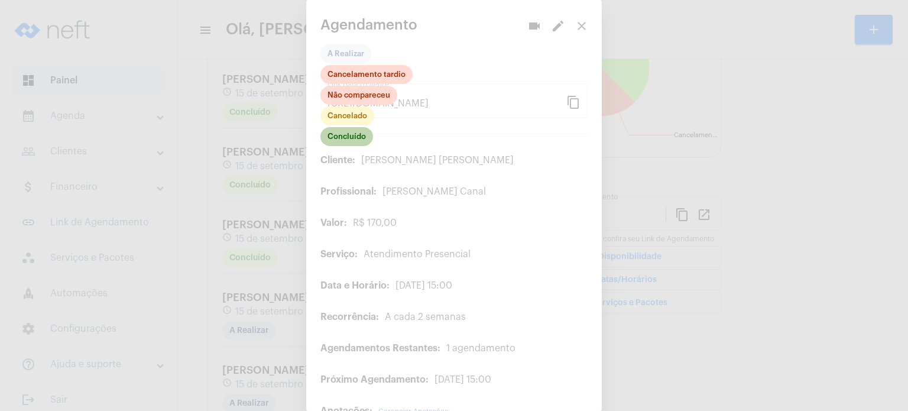
click at [352, 139] on mat-chip "Concluído" at bounding box center [347, 136] width 53 height 19
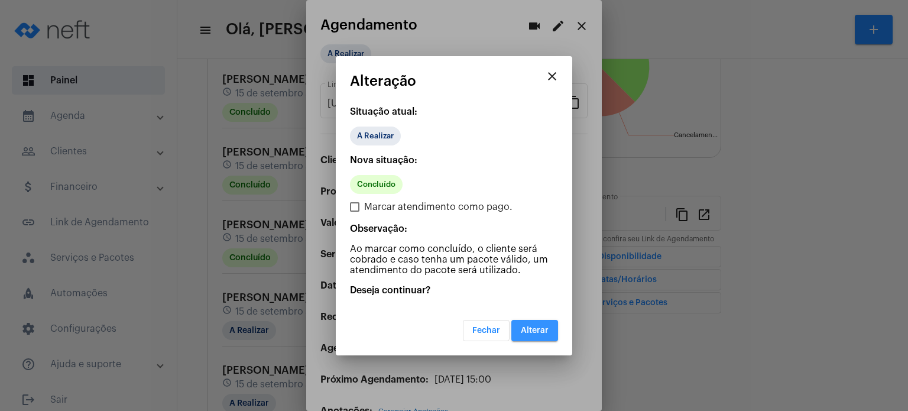
click at [532, 328] on span "Alterar" at bounding box center [535, 330] width 28 height 8
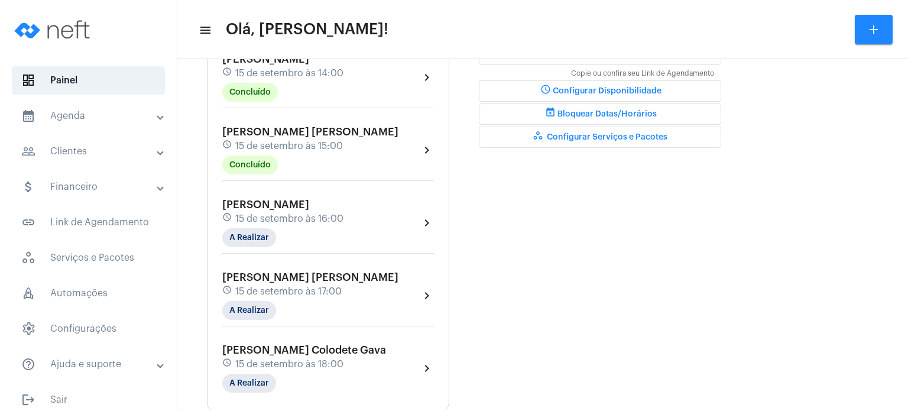
scroll to position [379, 0]
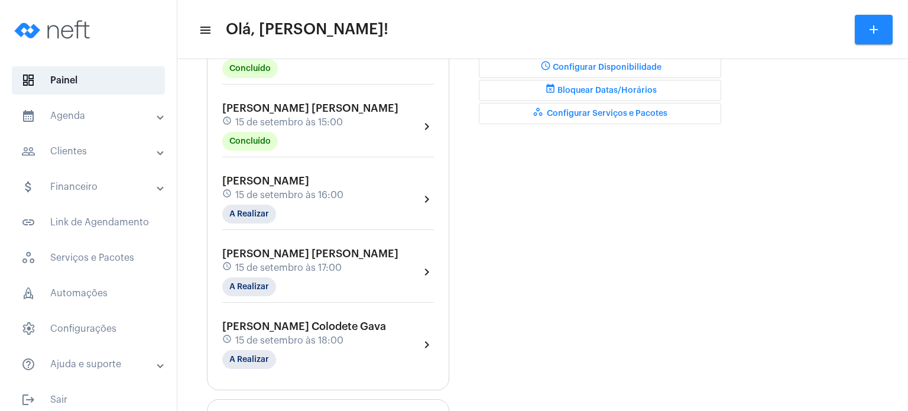
click at [86, 118] on mat-panel-title "calendar_month_outlined Agenda" at bounding box center [89, 116] width 137 height 14
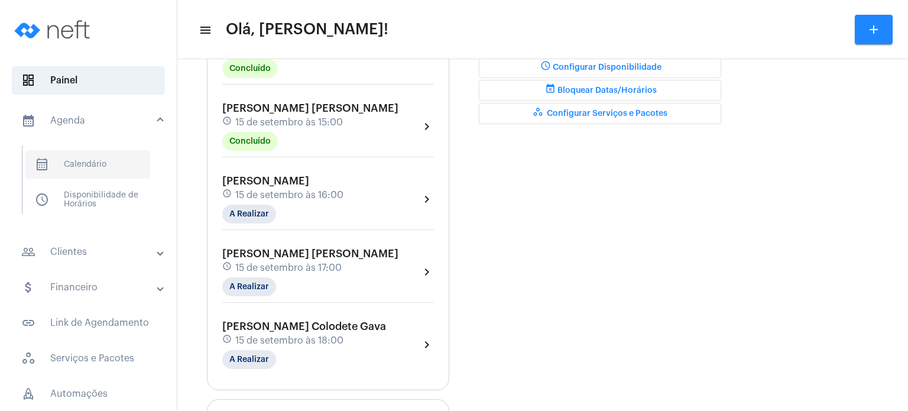
click at [89, 159] on span "calendar_month_outlined Calendário" at bounding box center [87, 164] width 125 height 28
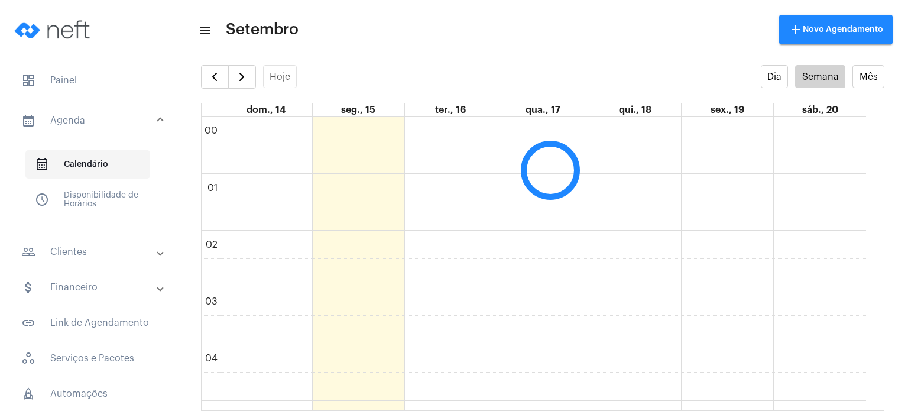
scroll to position [341, 0]
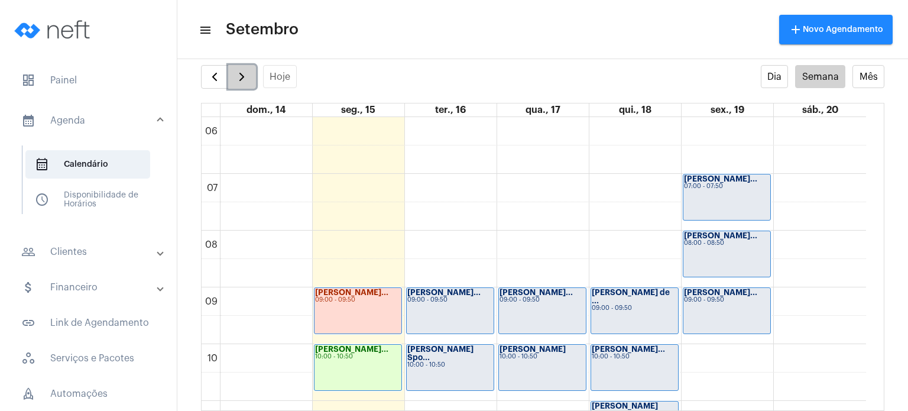
click at [233, 71] on button "button" at bounding box center [242, 77] width 28 height 24
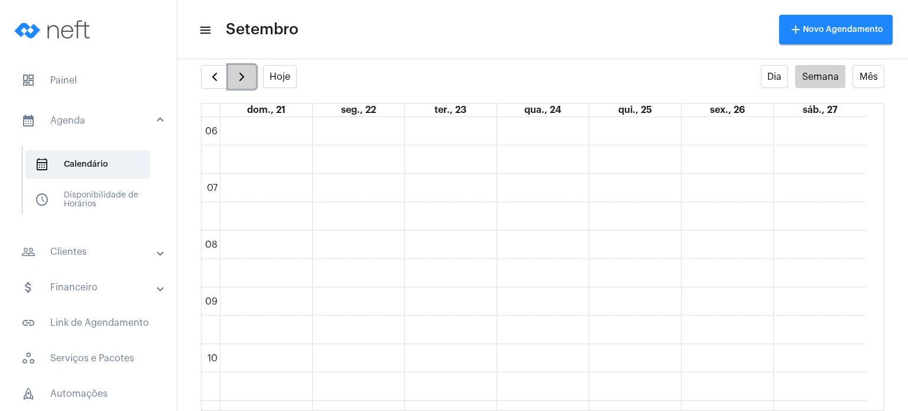
click at [241, 75] on span "button" at bounding box center [242, 77] width 14 height 14
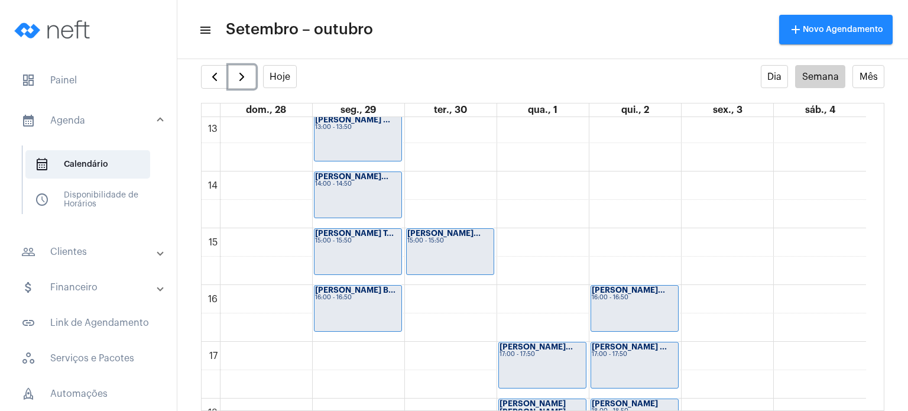
scroll to position [743, 0]
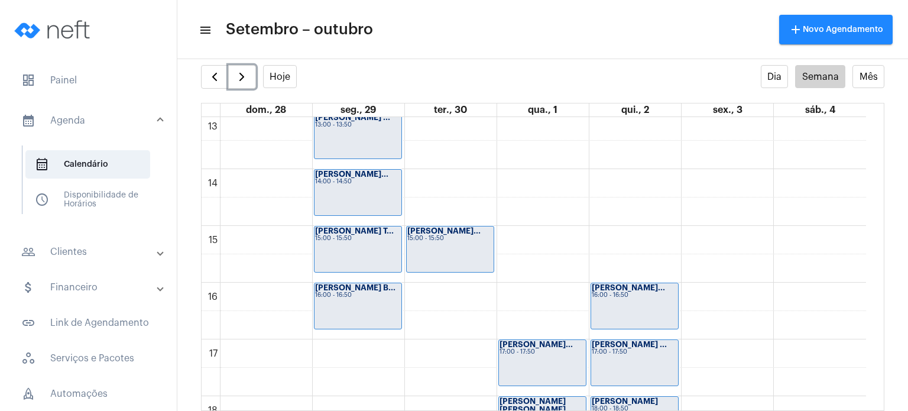
click at [348, 227] on strong "[PERSON_NAME] T..." at bounding box center [354, 231] width 79 height 8
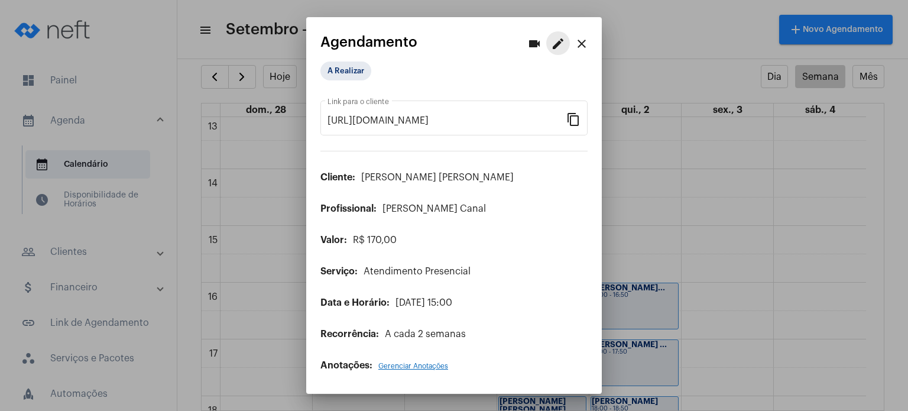
click at [568, 42] on button "edit" at bounding box center [558, 43] width 24 height 24
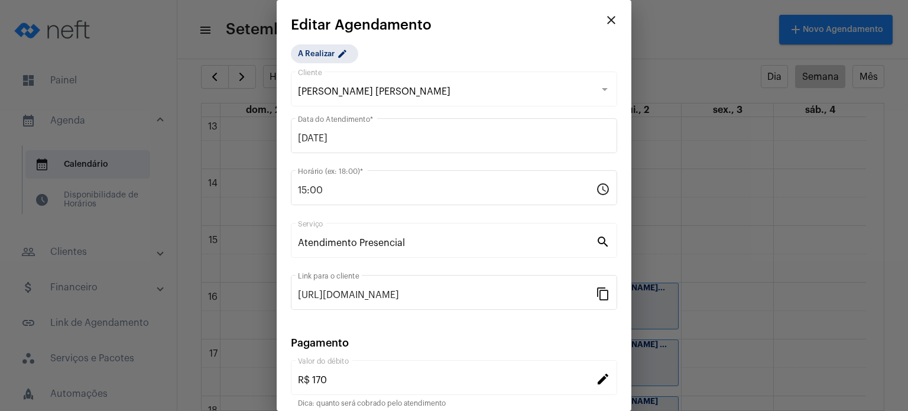
drag, startPoint x: 633, startPoint y: 356, endPoint x: 626, endPoint y: 356, distance: 7.7
click at [626, 356] on div "videocam edit close Agendamento A Realizar [URL][DOMAIN_NAME] Link para o clien…" at bounding box center [454, 205] width 908 height 411
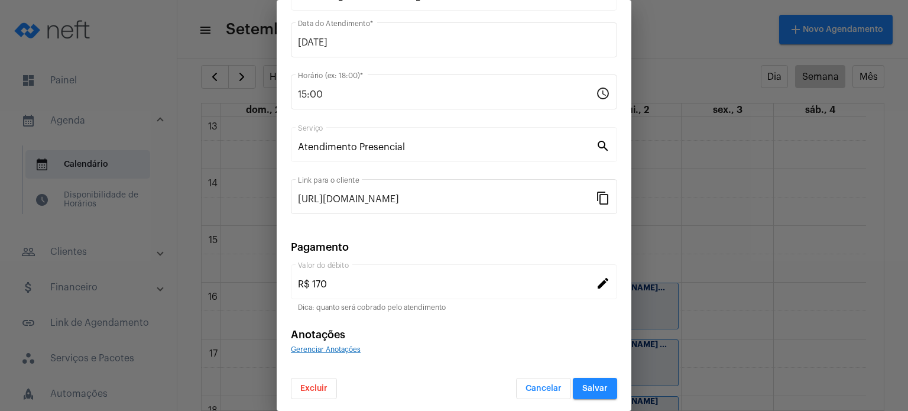
scroll to position [96, 0]
click at [318, 387] on span "Excluir" at bounding box center [313, 388] width 27 height 8
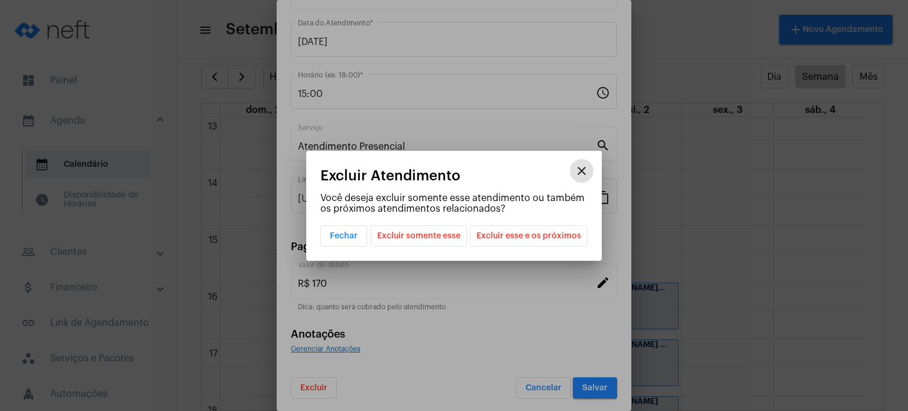
click at [491, 234] on span "Excluir esse e os próximos" at bounding box center [529, 236] width 105 height 20
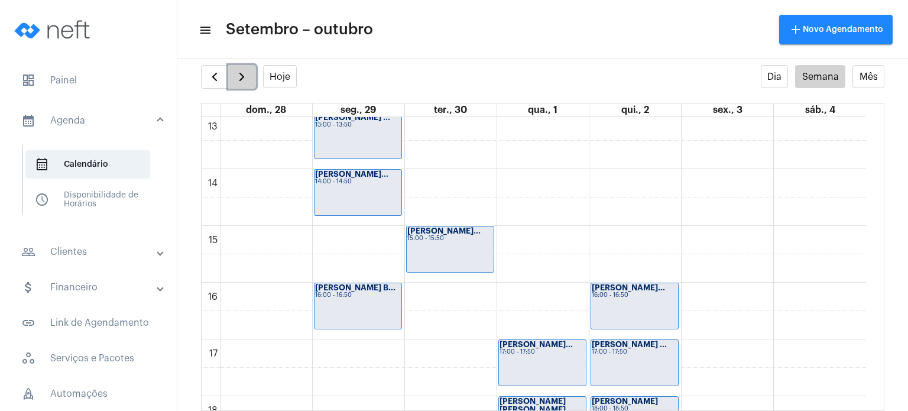
click at [239, 77] on span "button" at bounding box center [242, 77] width 14 height 14
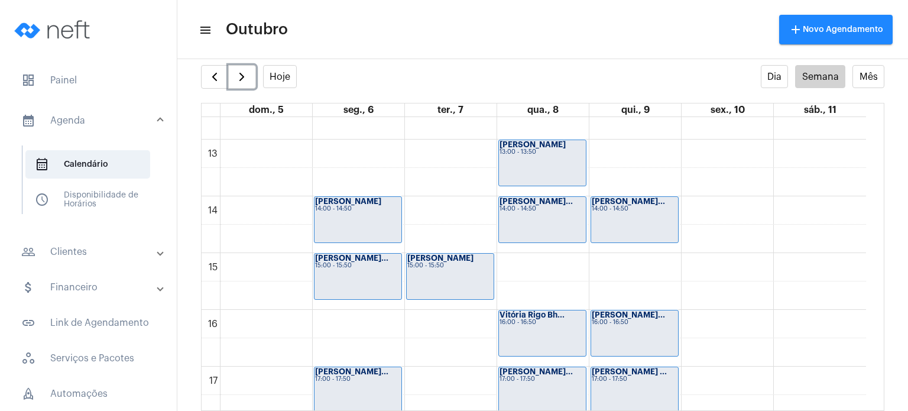
scroll to position [718, 0]
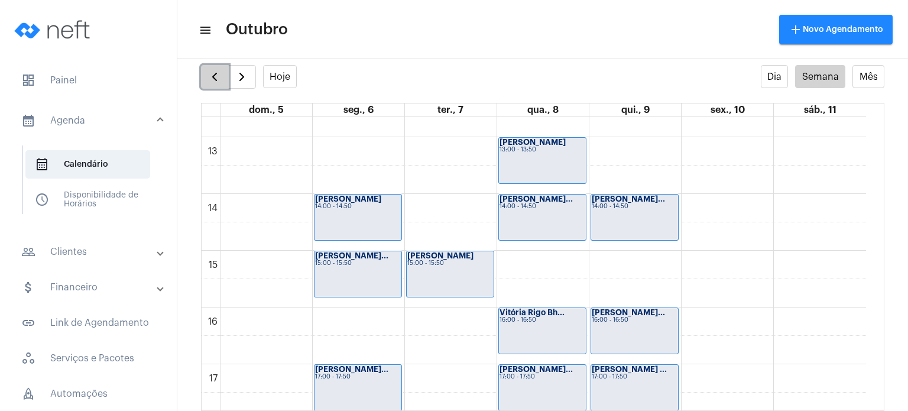
click at [211, 77] on span "button" at bounding box center [215, 77] width 14 height 14
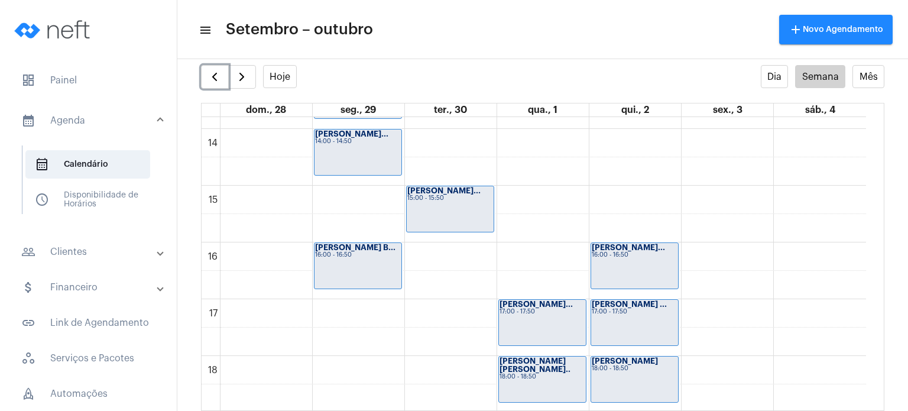
scroll to position [785, 0]
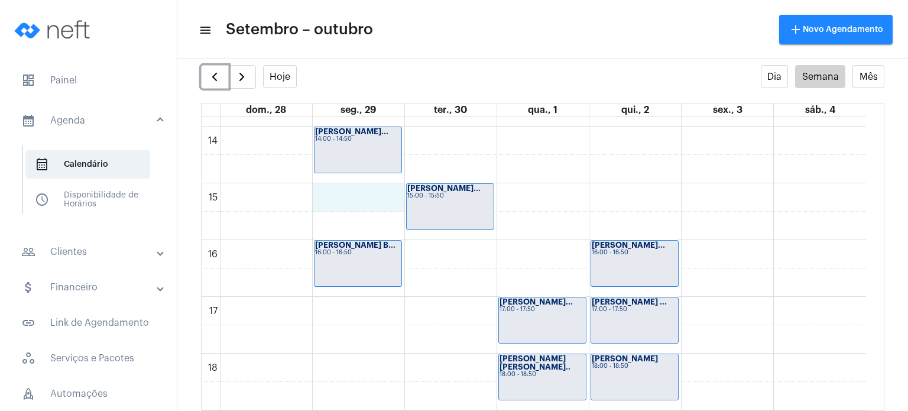
click at [368, 199] on div "00 01 02 03 04 05 06 07 08 09 10 11 12 13 14 15 16 17 18 19 20 21 22 23 [PERSON…" at bounding box center [534, 13] width 665 height 1363
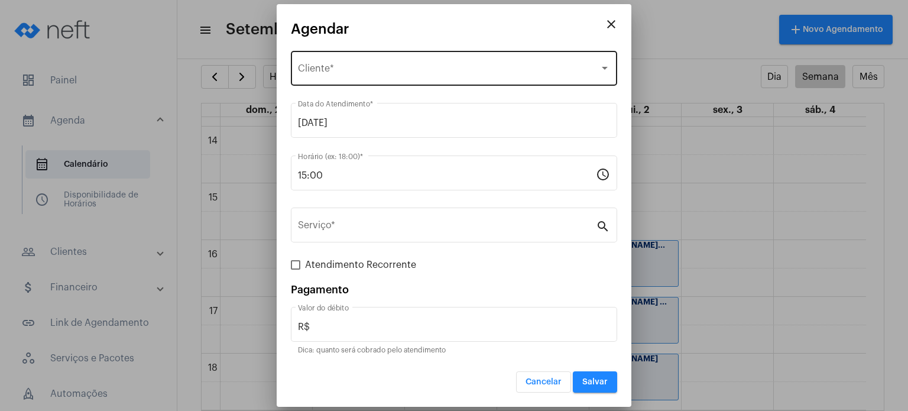
click at [319, 62] on div "Selecione o Cliente Cliente *" at bounding box center [454, 66] width 312 height 37
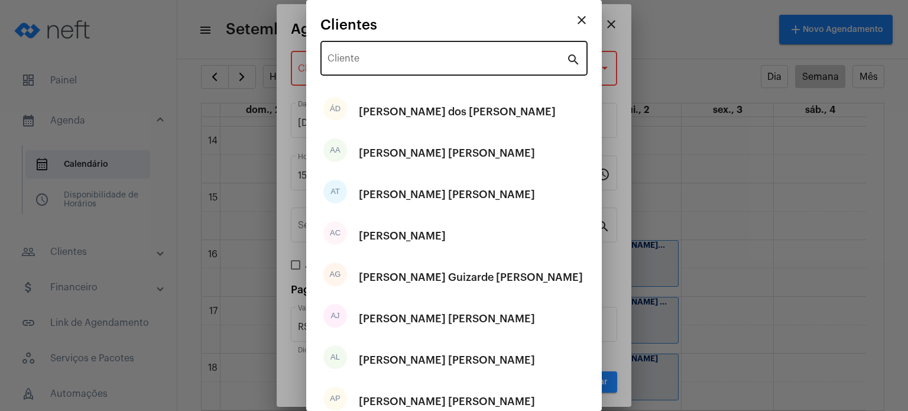
drag, startPoint x: 319, startPoint y: 62, endPoint x: 339, endPoint y: 64, distance: 20.9
click at [339, 64] on mat-dialog-container "close Clientes Cliente search ÁD [PERSON_NAME] dos [PERSON_NAME] [PERSON_NAME] …" at bounding box center [454, 205] width 296 height 411
click at [339, 64] on input "Cliente" at bounding box center [447, 61] width 239 height 11
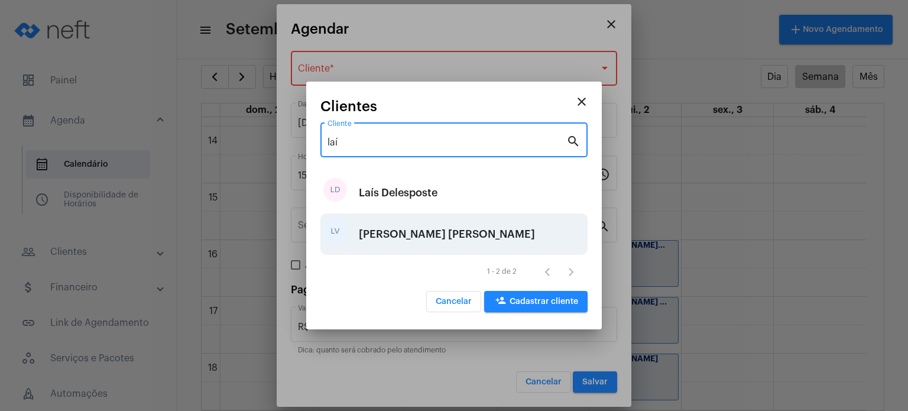
type input "laí"
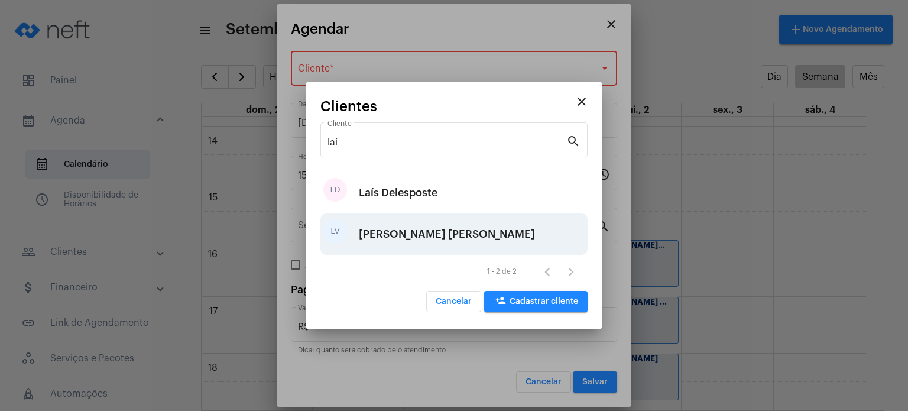
click at [393, 240] on div "[PERSON_NAME] [PERSON_NAME]" at bounding box center [447, 233] width 176 height 35
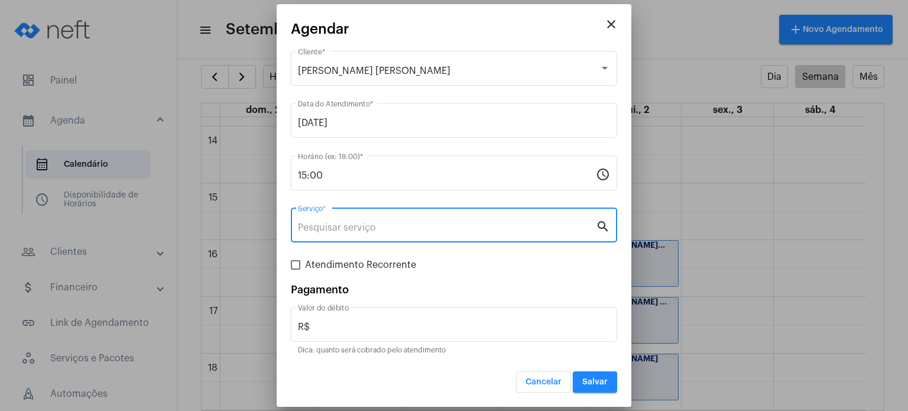
click at [378, 229] on input "Serviço *" at bounding box center [447, 227] width 298 height 11
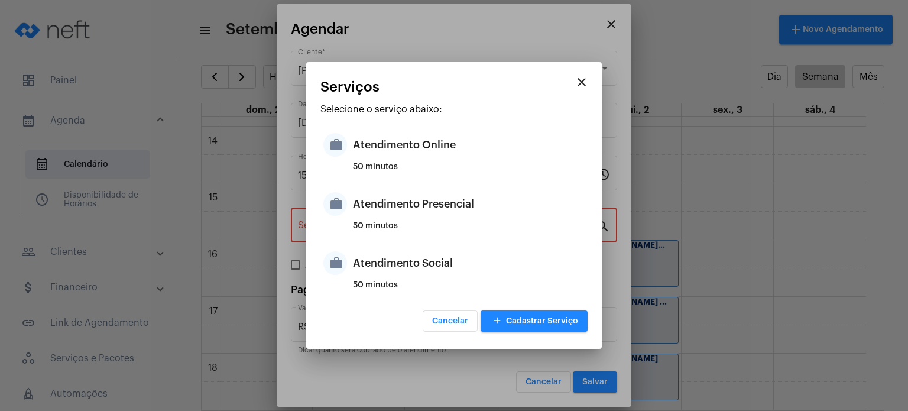
click at [378, 229] on div "50 minutos" at bounding box center [469, 231] width 232 height 18
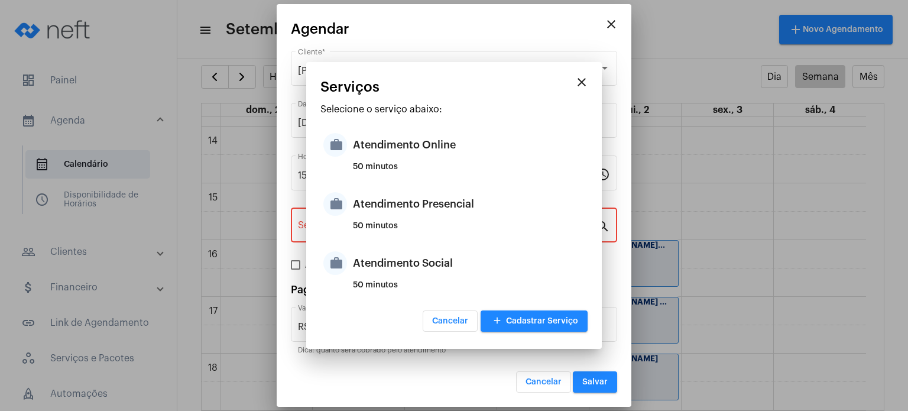
type input "Atendimento Presencial"
type input "R$ 170"
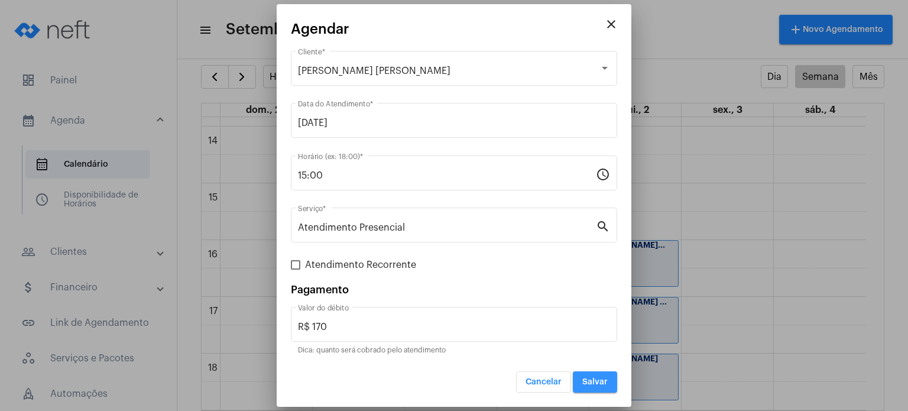
click at [600, 385] on span "Salvar" at bounding box center [595, 382] width 25 height 8
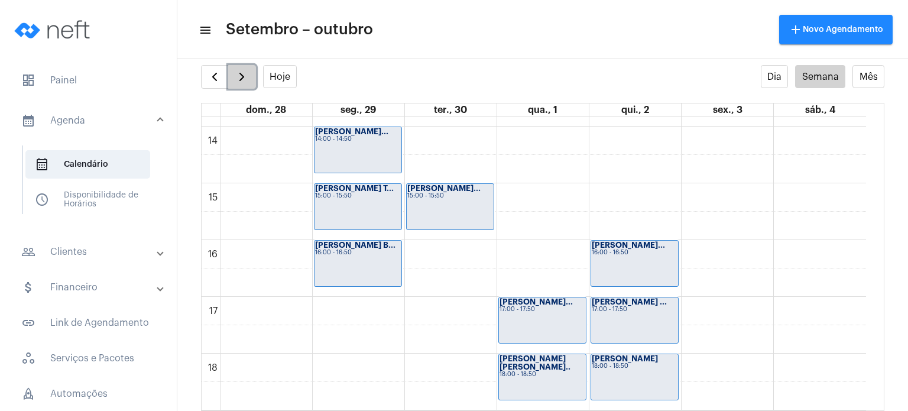
click at [244, 69] on button "button" at bounding box center [242, 77] width 28 height 24
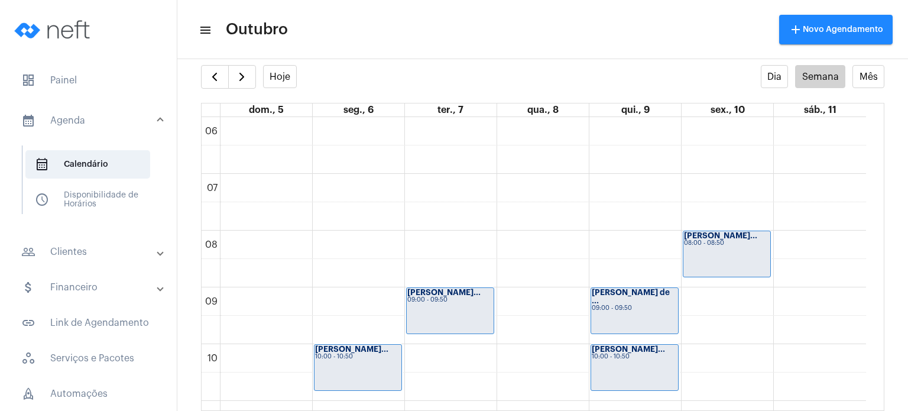
click at [199, 236] on full-calendar "Hoje Dia Semana Mês dom., 5 seg., 6 ter., 7 qua., 8 qui., 9 sex., 10 sáb., 11 0…" at bounding box center [542, 238] width 731 height 346
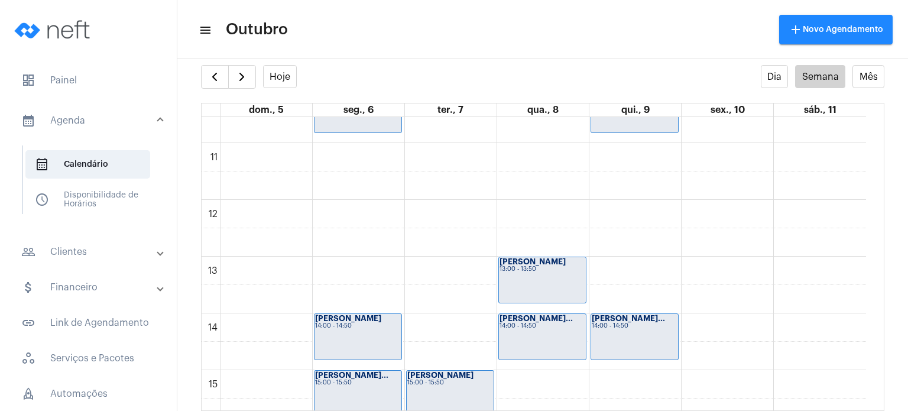
scroll to position [856, 0]
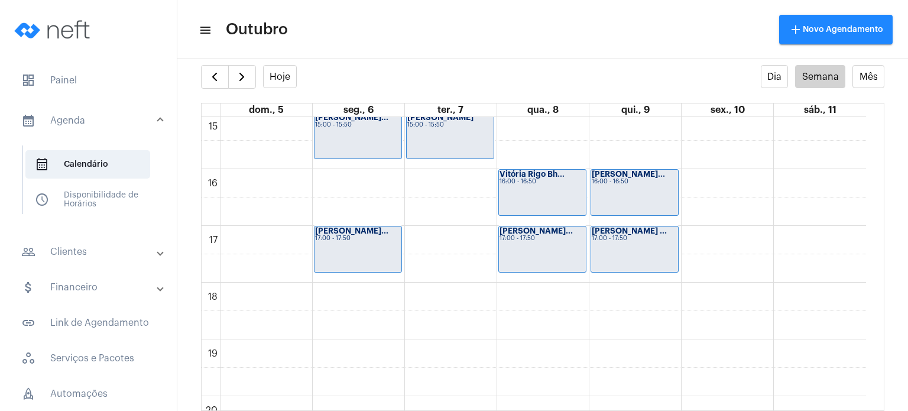
click at [75, 96] on mat-list "dashboard Painel calendar_month_outlined Agenda calendar_month_outlined Calendá…" at bounding box center [88, 288] width 177 height 453
click at [66, 81] on span "dashboard Painel" at bounding box center [88, 80] width 153 height 28
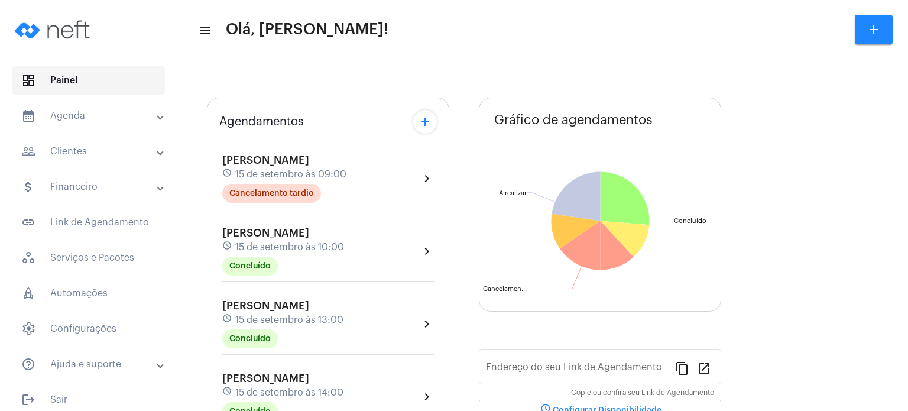
type input "[URL][DOMAIN_NAME]"
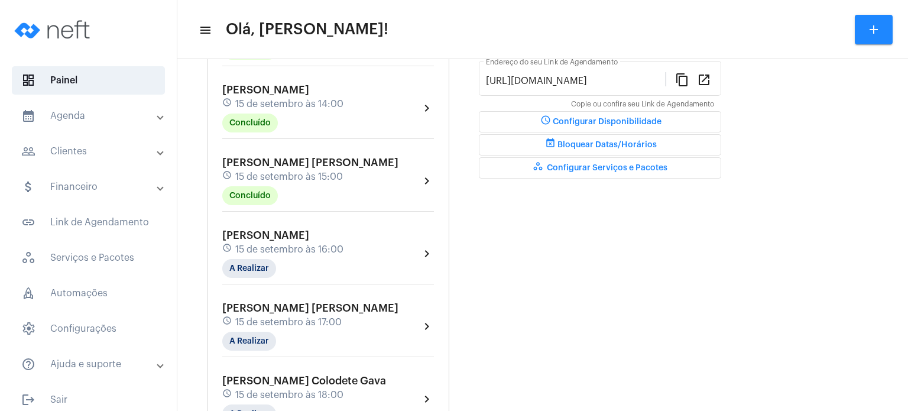
scroll to position [331, 0]
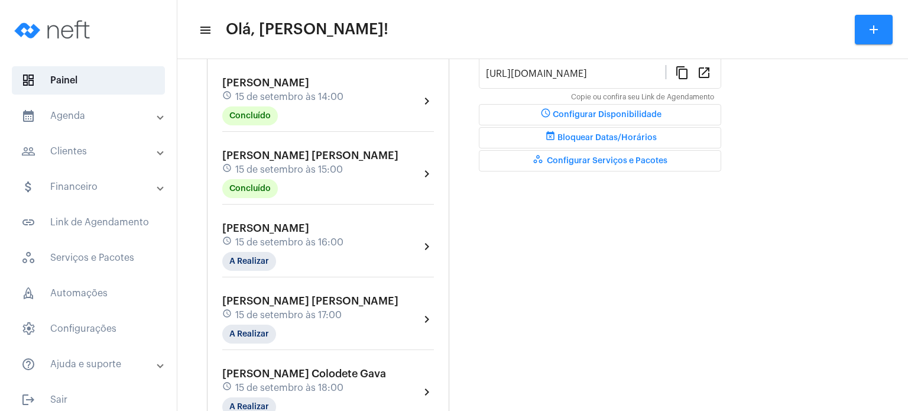
click at [284, 163] on div "schedule 15 de setembro às 15:00" at bounding box center [310, 169] width 176 height 13
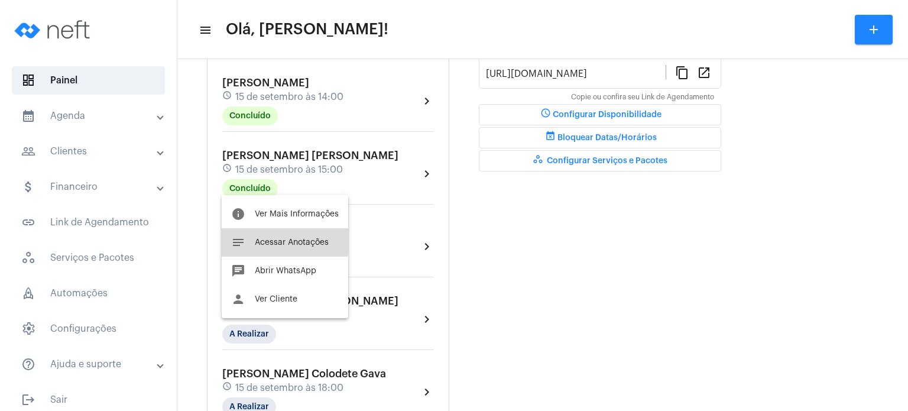
click at [266, 240] on span "Acessar Anotações" at bounding box center [292, 242] width 74 height 8
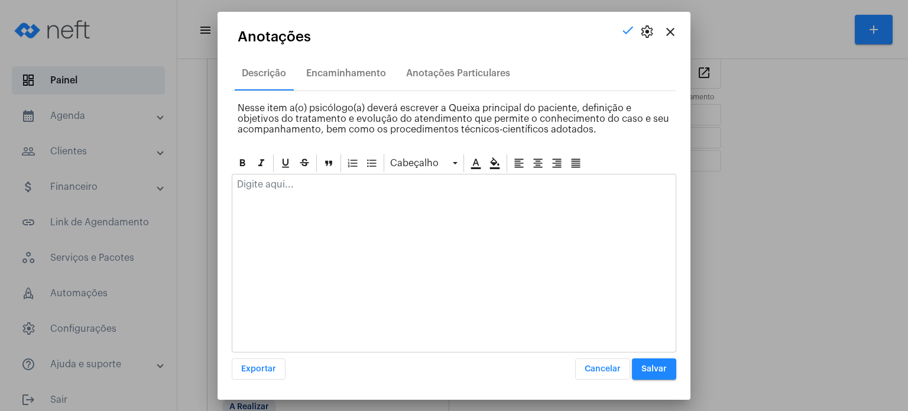
click at [308, 198] on div at bounding box center [454, 187] width 444 height 26
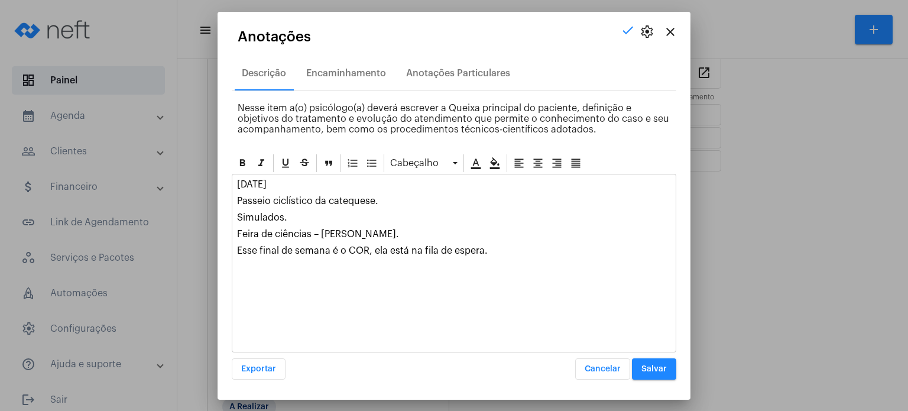
click at [659, 372] on span "Salvar" at bounding box center [654, 369] width 25 height 8
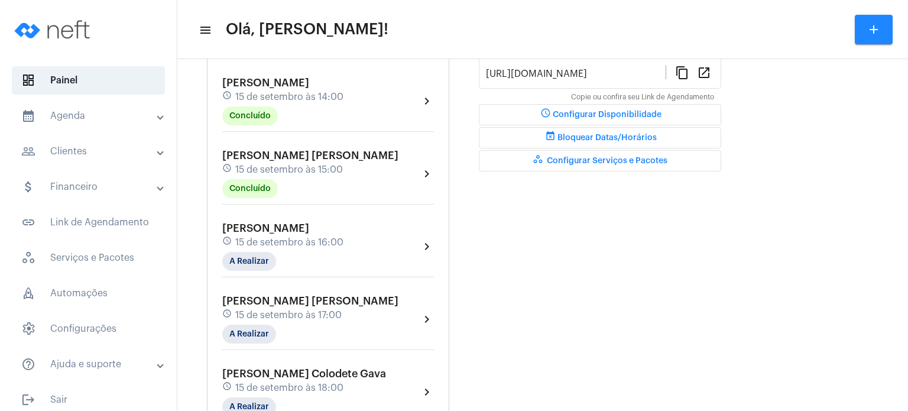
click at [235, 242] on span "15 de setembro às 16:00" at bounding box center [289, 242] width 108 height 11
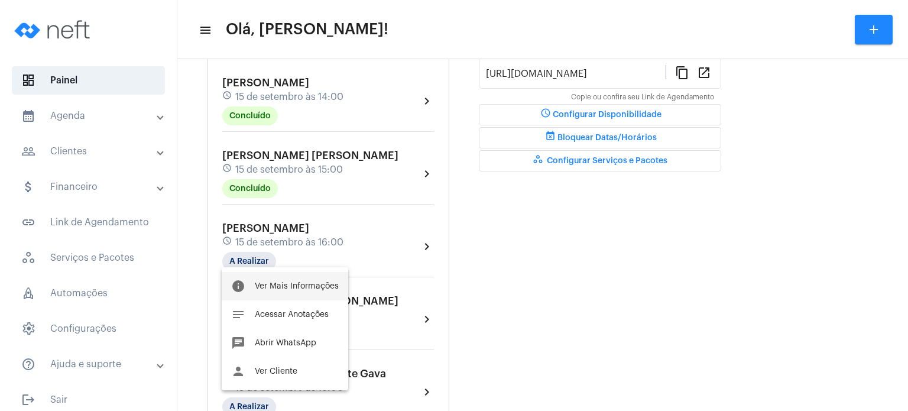
click at [258, 286] on span "Ver Mais Informações" at bounding box center [297, 286] width 84 height 8
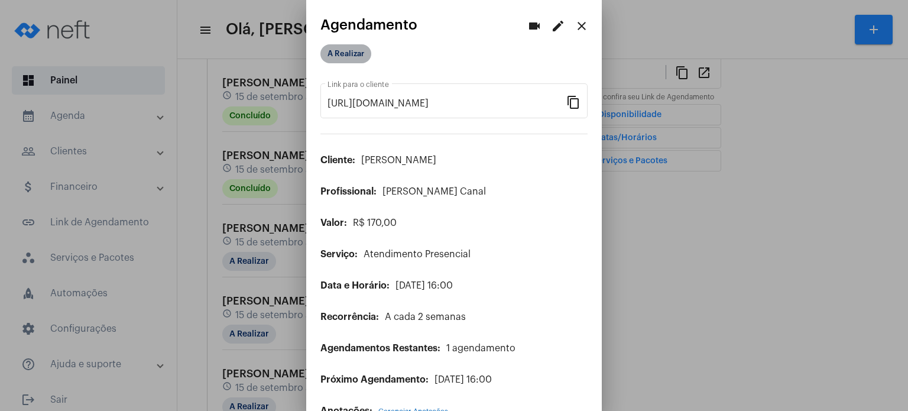
click at [363, 61] on mat-chip "A Realizar" at bounding box center [346, 53] width 51 height 19
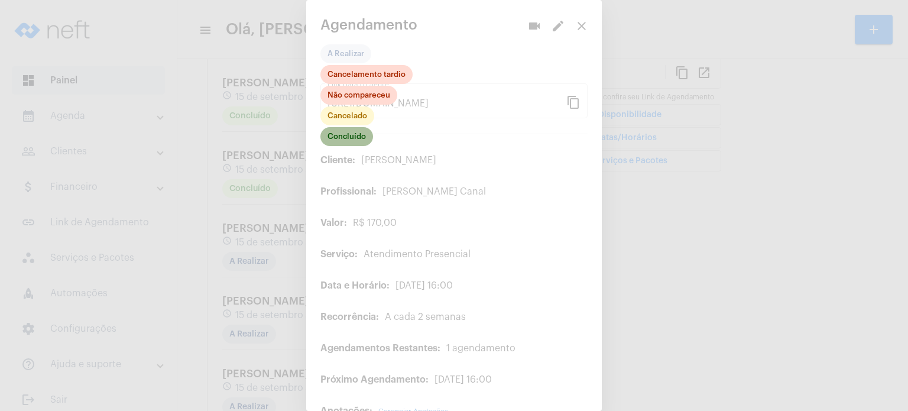
click at [345, 144] on mat-chip "Concluído" at bounding box center [347, 136] width 53 height 19
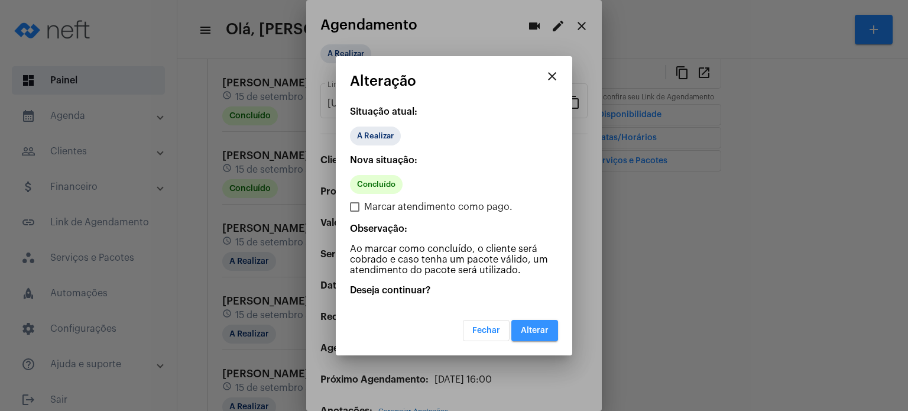
click at [525, 328] on span "Alterar" at bounding box center [535, 330] width 28 height 8
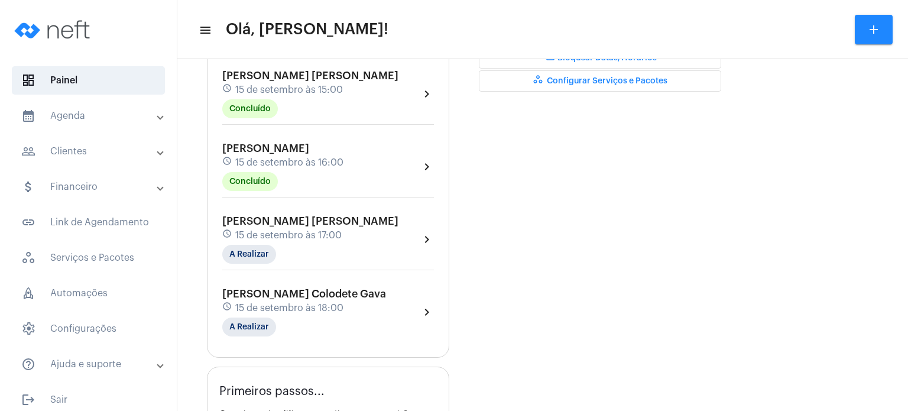
scroll to position [402, 0]
